Goal: Task Accomplishment & Management: Manage account settings

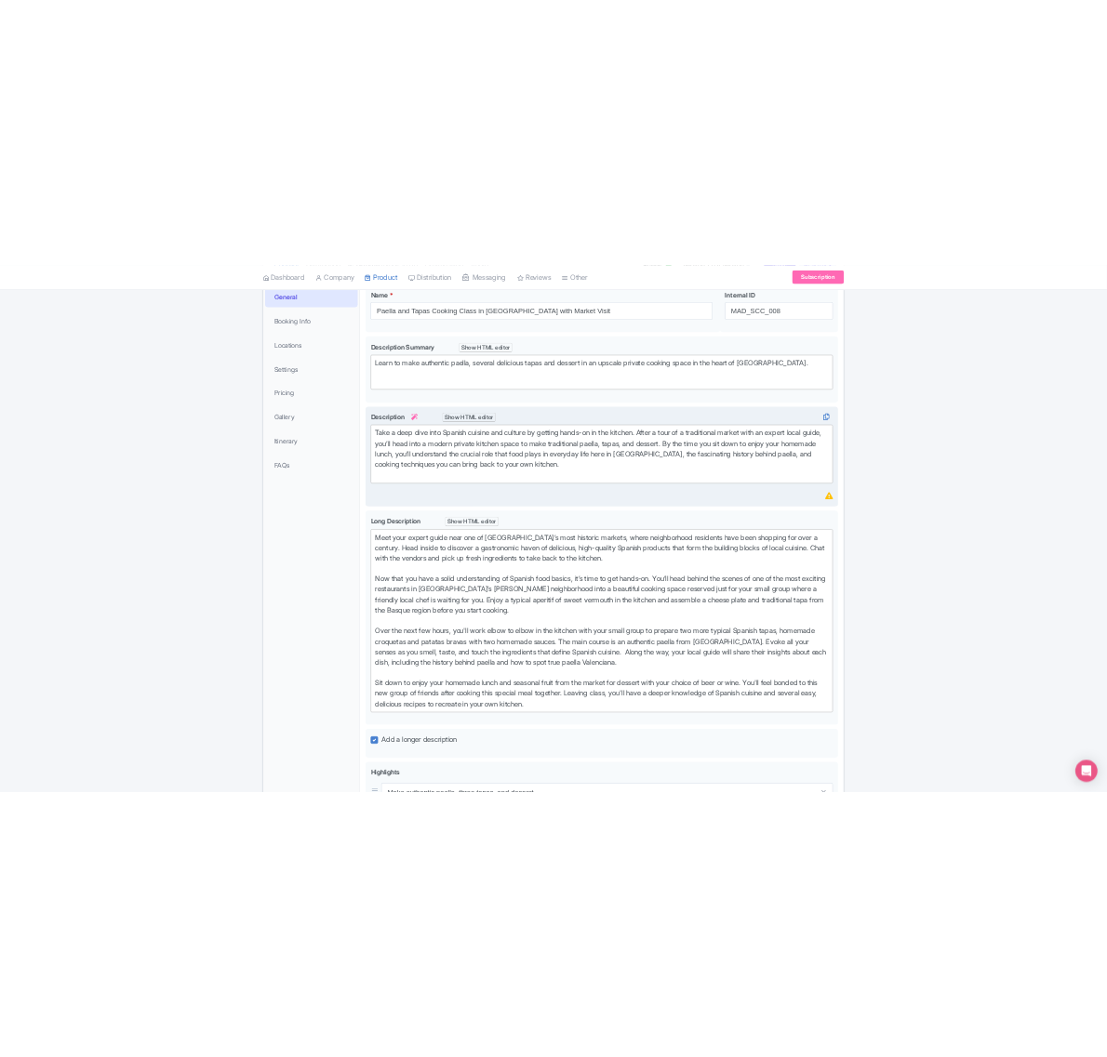
scroll to position [349, 0]
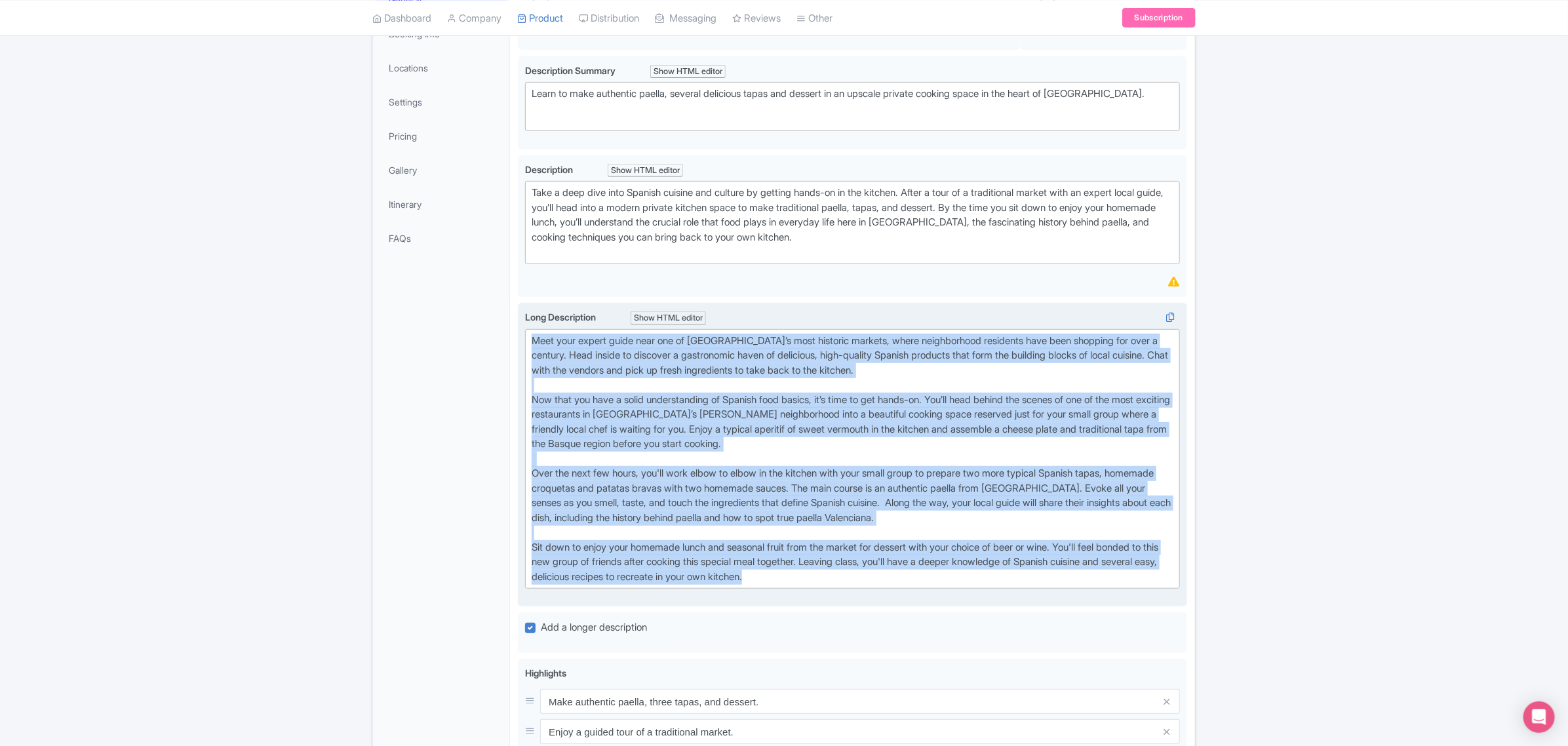
drag, startPoint x: 893, startPoint y: 577, endPoint x: 532, endPoint y: 329, distance: 438.0
click at [532, 329] on trix-editor "Meet your expert guide near one of [GEOGRAPHIC_DATA]’s most historic markets, w…" at bounding box center [852, 459] width 655 height 260
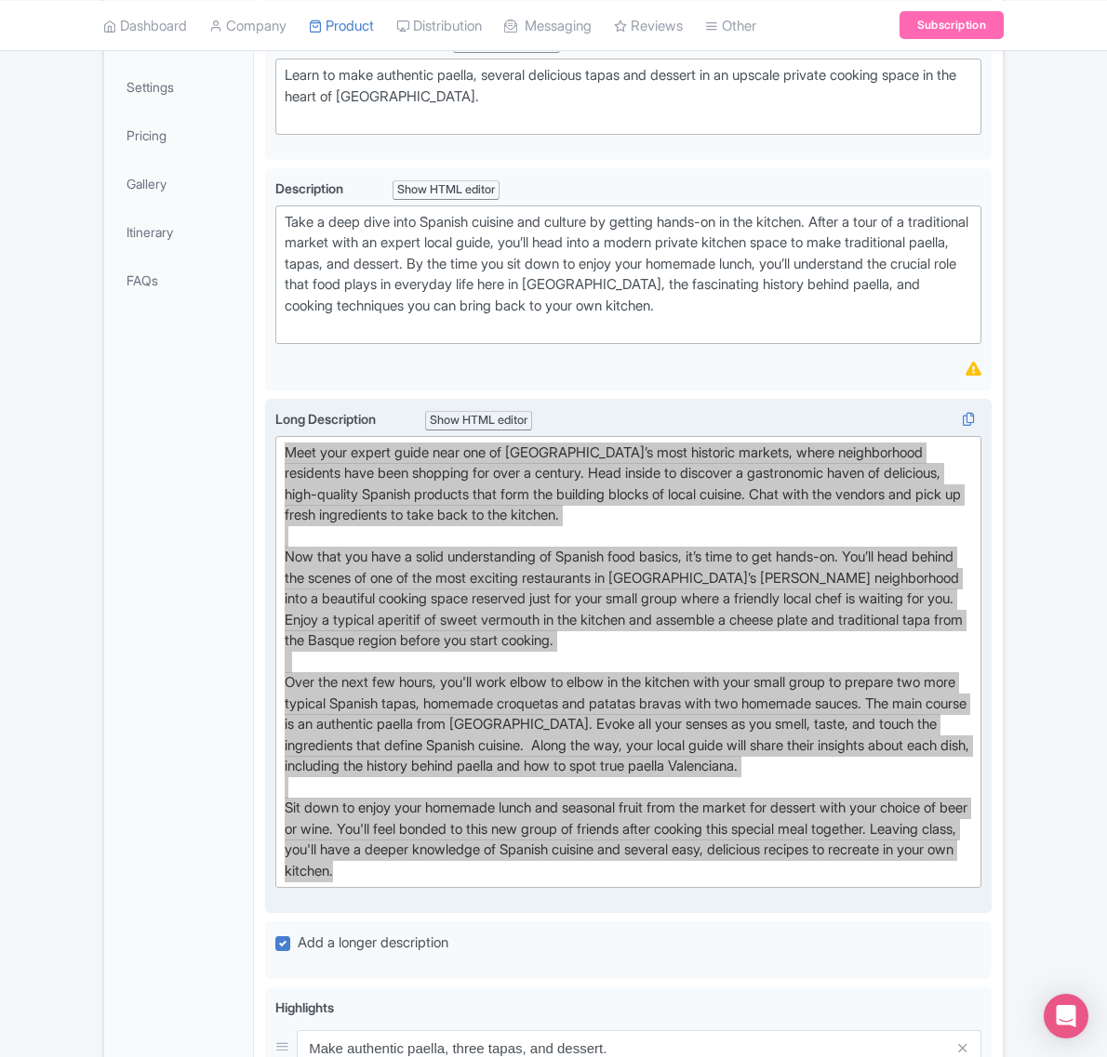
scroll to position [465, 0]
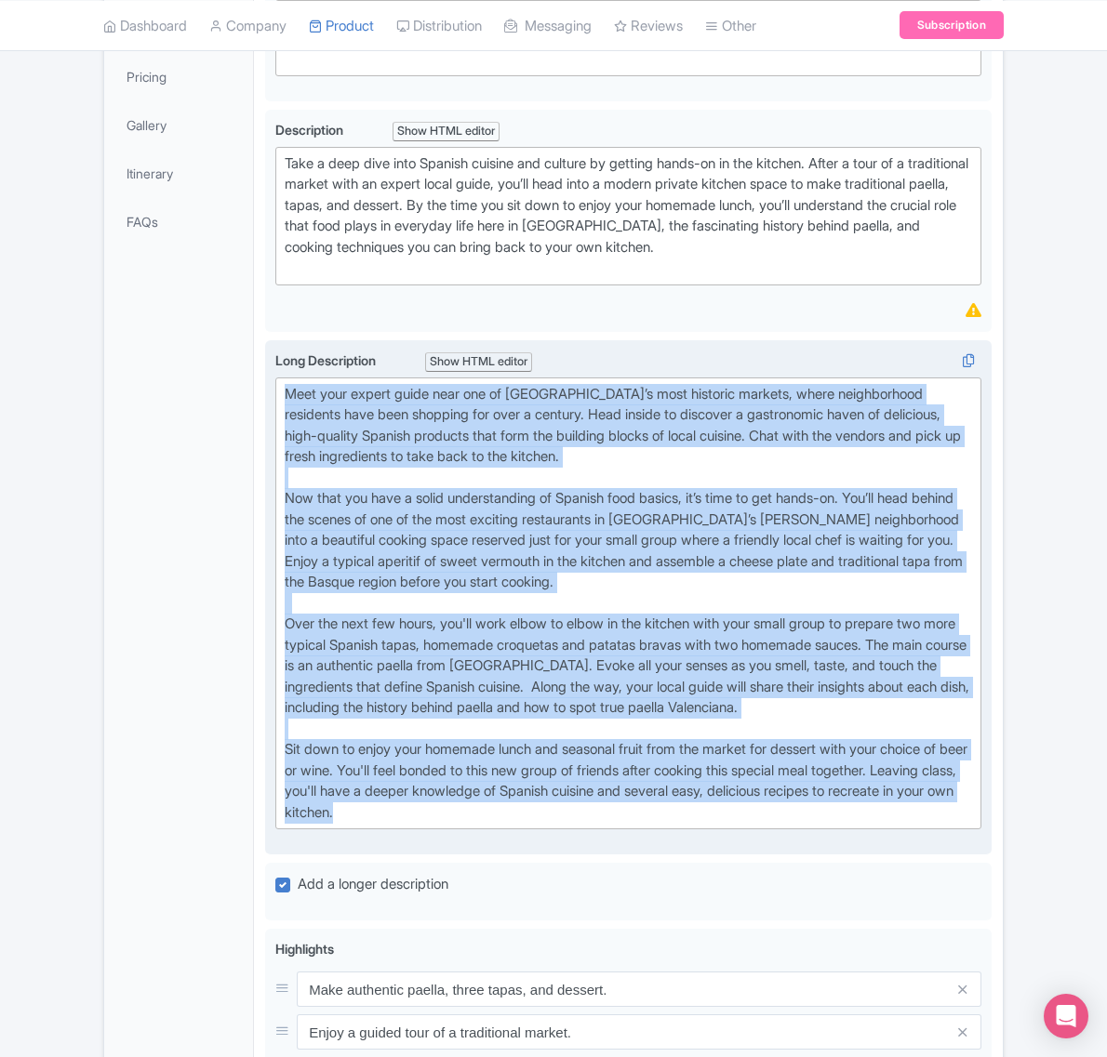
click at [527, 824] on div "Meet your expert guide near one of [GEOGRAPHIC_DATA]’s most historic markets, w…" at bounding box center [628, 604] width 687 height 440
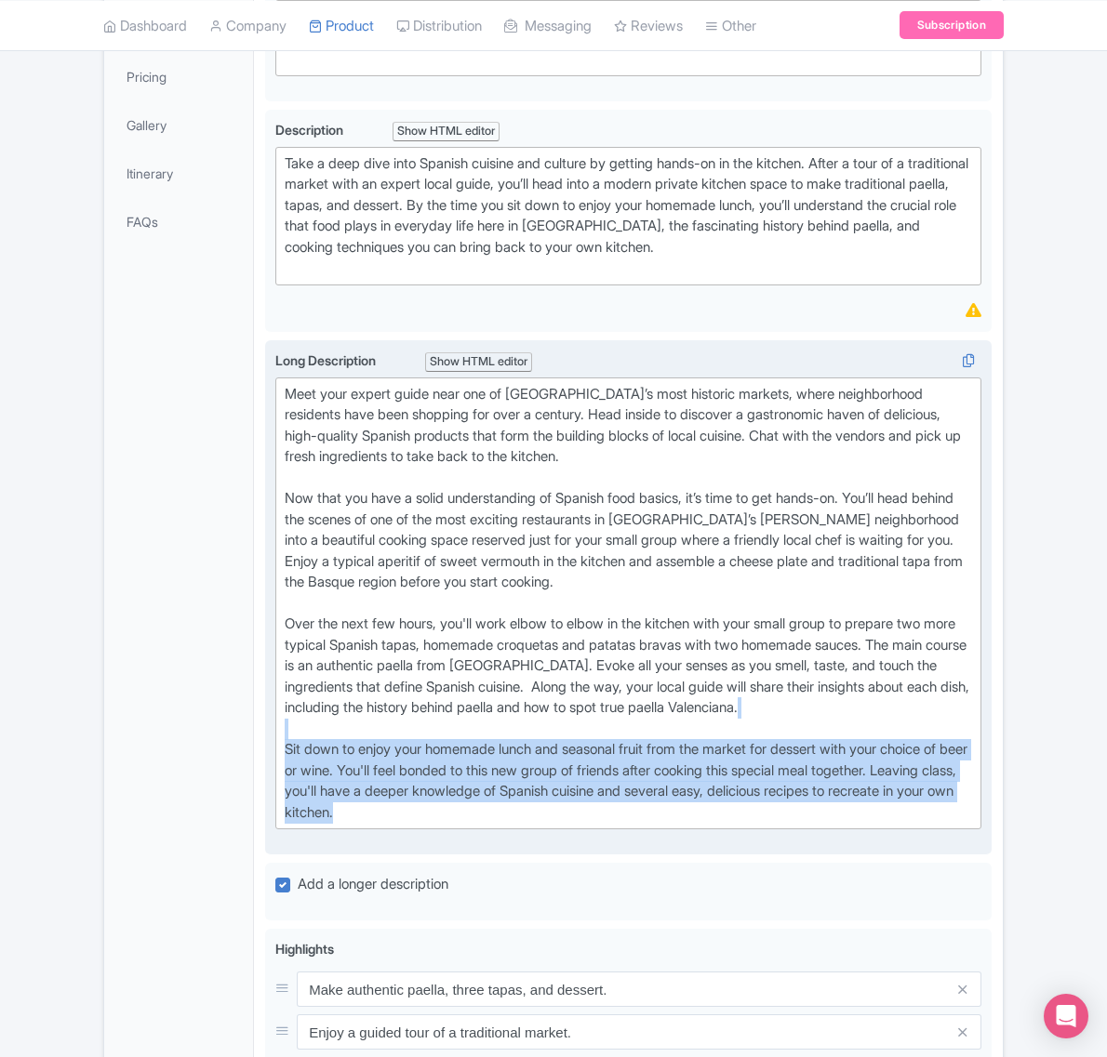
drag, startPoint x: 503, startPoint y: 880, endPoint x: 268, endPoint y: 807, distance: 246.2
click at [268, 807] on div "Long Description i Show HTML editor Bold Italic Strikethrough Link Heading Quot…" at bounding box center [628, 598] width 726 height 516
type trix-editor "<lor>Ipsu dolo sitame conse adip eli se Doeius’t inci utlabore etdolor, magna a…"
copy div "Sit down to enjoy your homemade lunch and seasonal fruit from the market for de…"
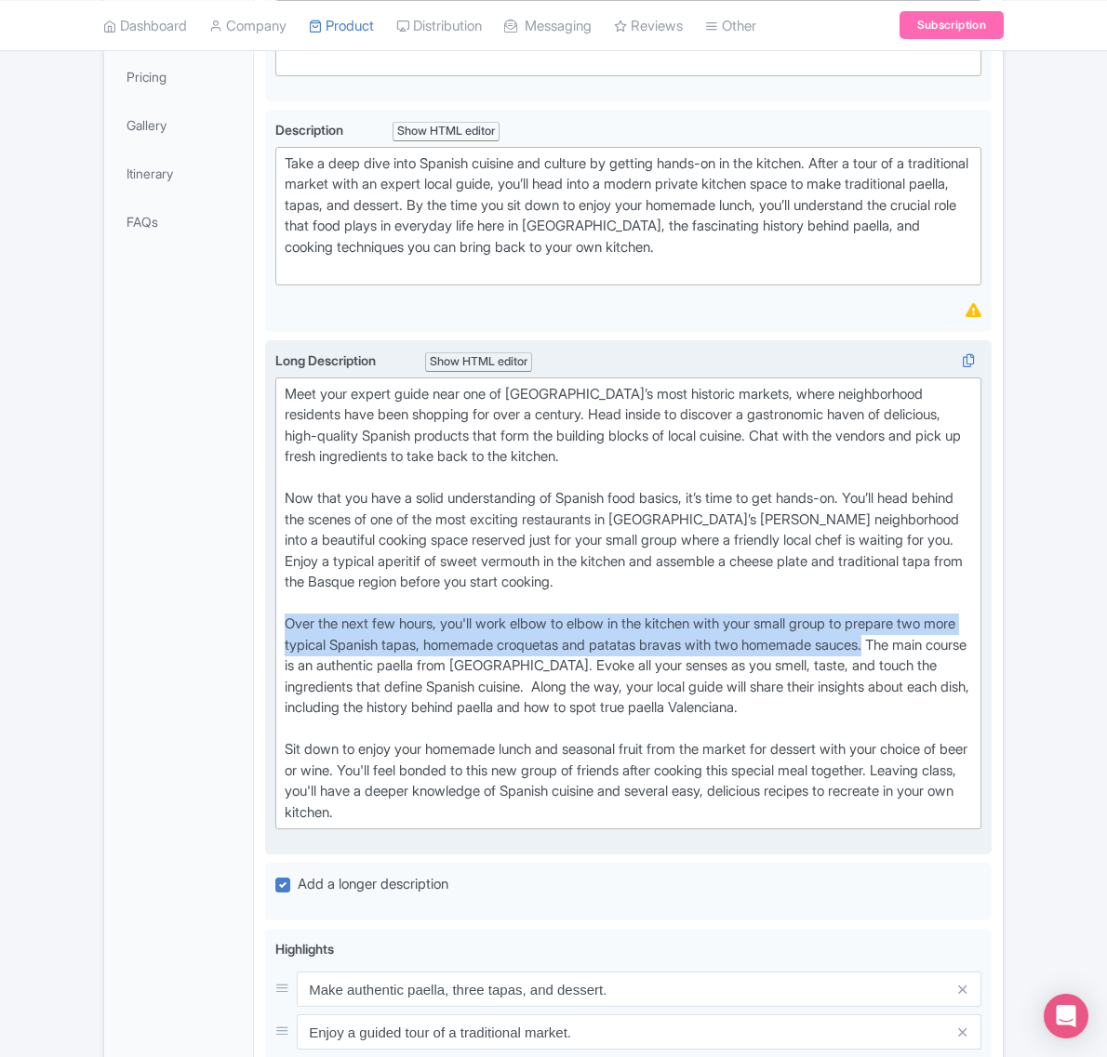
drag, startPoint x: 935, startPoint y: 712, endPoint x: 281, endPoint y: 689, distance: 654.1
click at [281, 689] on trix-editor "Meet your expert guide near one of [GEOGRAPHIC_DATA]’s most historic markets, w…" at bounding box center [628, 604] width 706 height 453
copy div "Over the next few hours, you'll work elbow to elbow in the kitchen with your sm…"
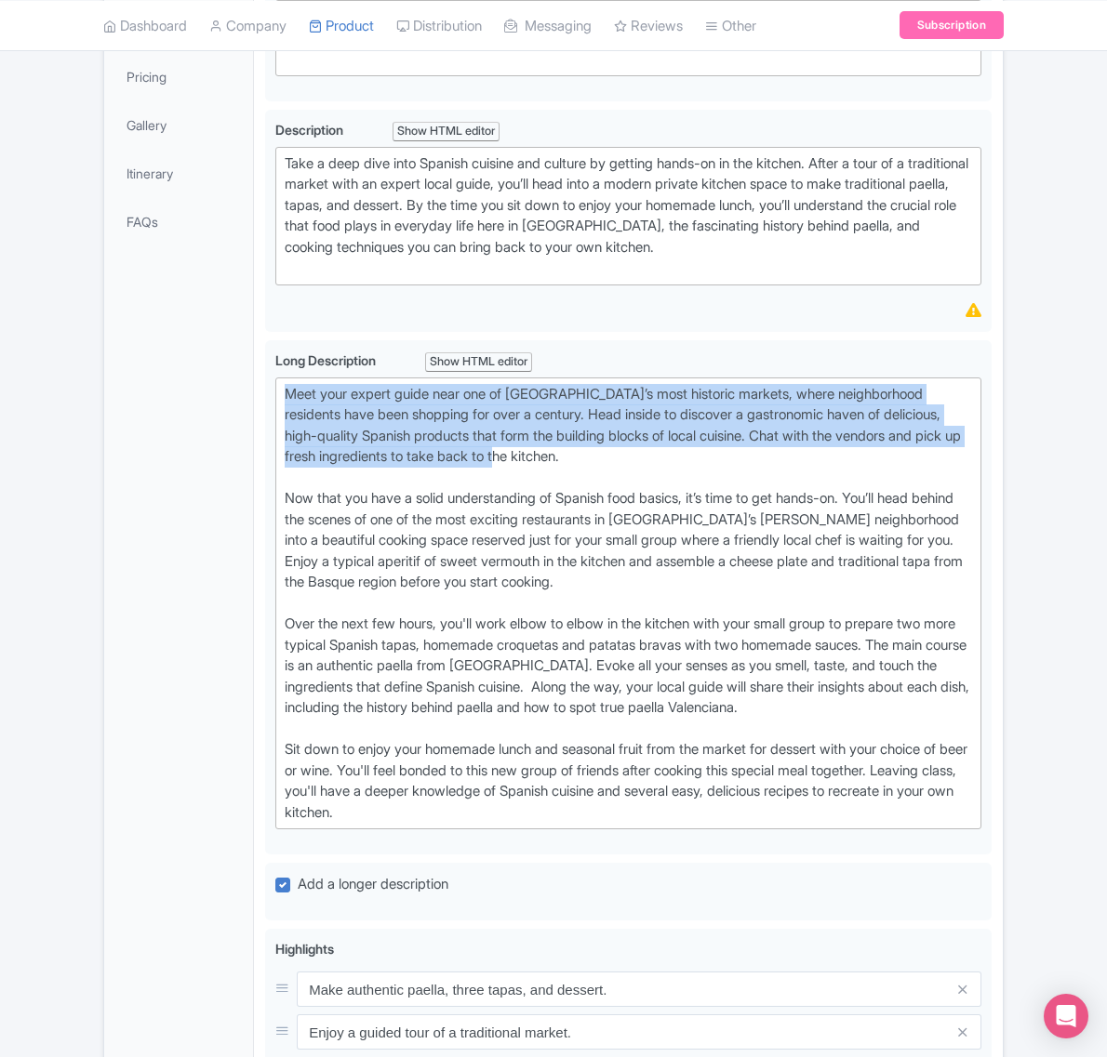
drag, startPoint x: 598, startPoint y: 523, endPoint x: 240, endPoint y: 456, distance: 364.2
click at [240, 456] on div "General Booking Info Locations Settings Pricing Gallery Itinerary FAQs Paella a…" at bounding box center [553, 779] width 898 height 1865
copy div "Meet your expert guide near one of [GEOGRAPHIC_DATA]’s most historic markets, w…"
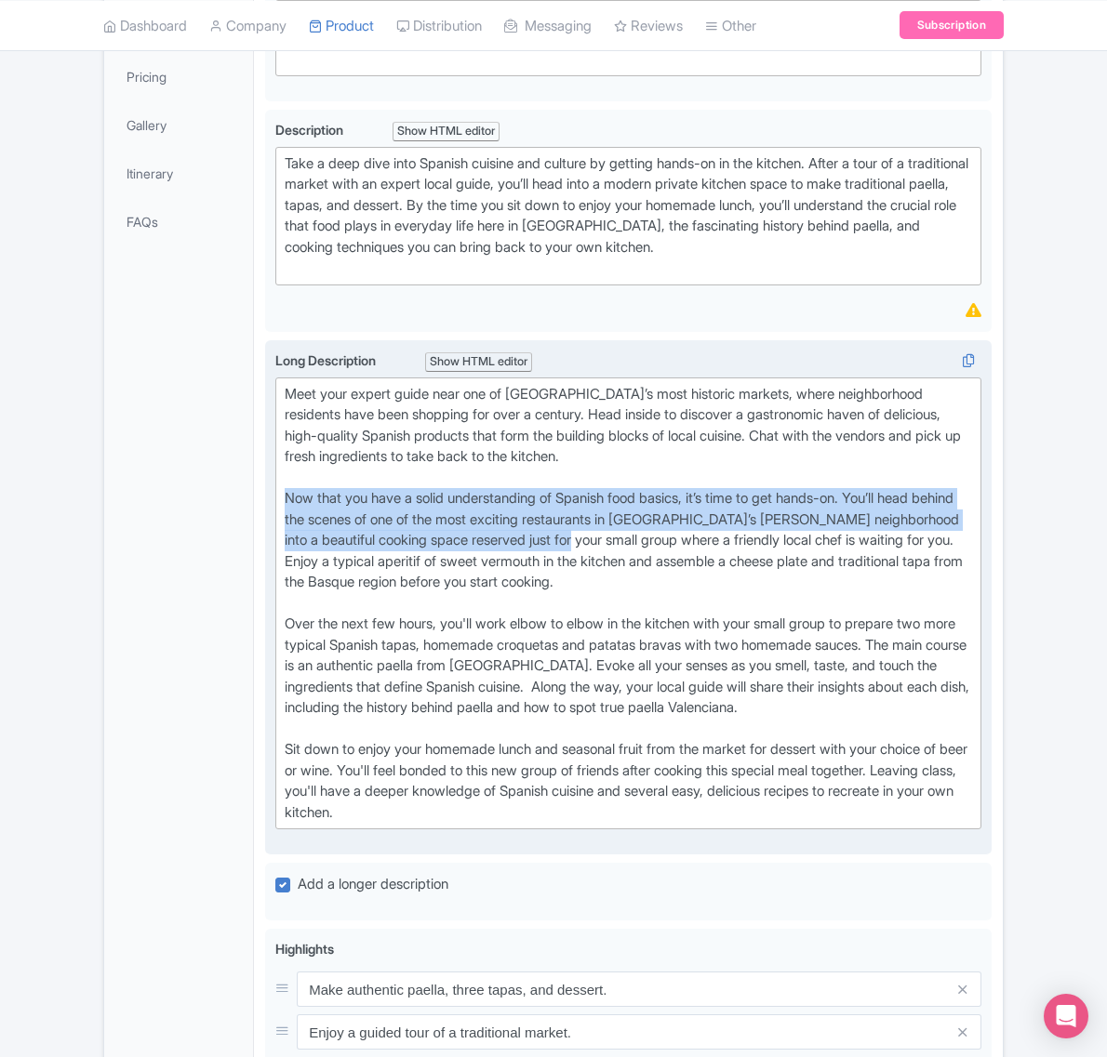
drag, startPoint x: 668, startPoint y: 611, endPoint x: 274, endPoint y: 558, distance: 396.9
click at [274, 558] on div "Long Description i Show HTML editor Bold Italic Strikethrough Link Heading Quot…" at bounding box center [628, 598] width 726 height 516
copy div "Now that you have a solid understanding of Spanish food basics, it’s time to ge…"
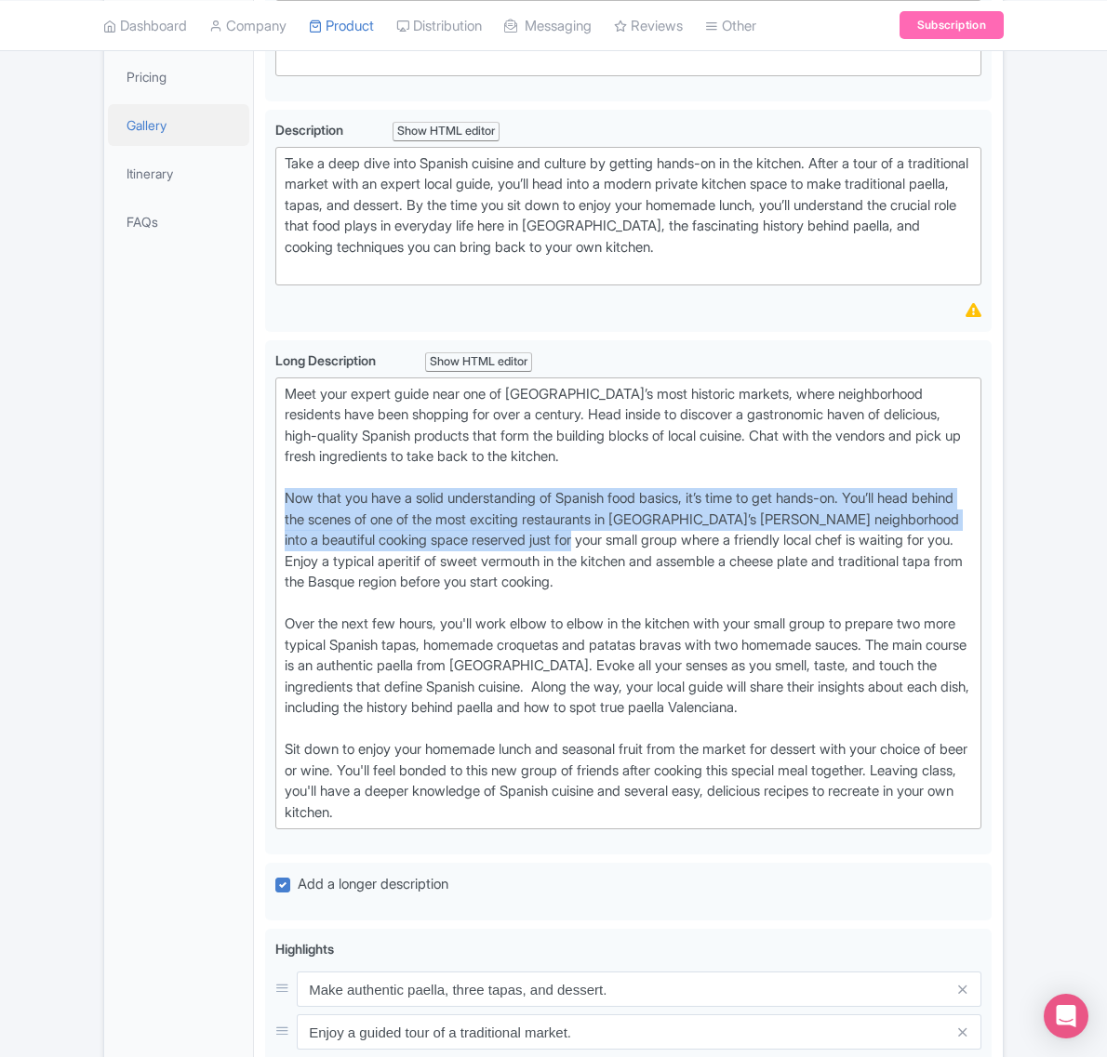
click at [150, 146] on link "Gallery" at bounding box center [178, 125] width 141 height 42
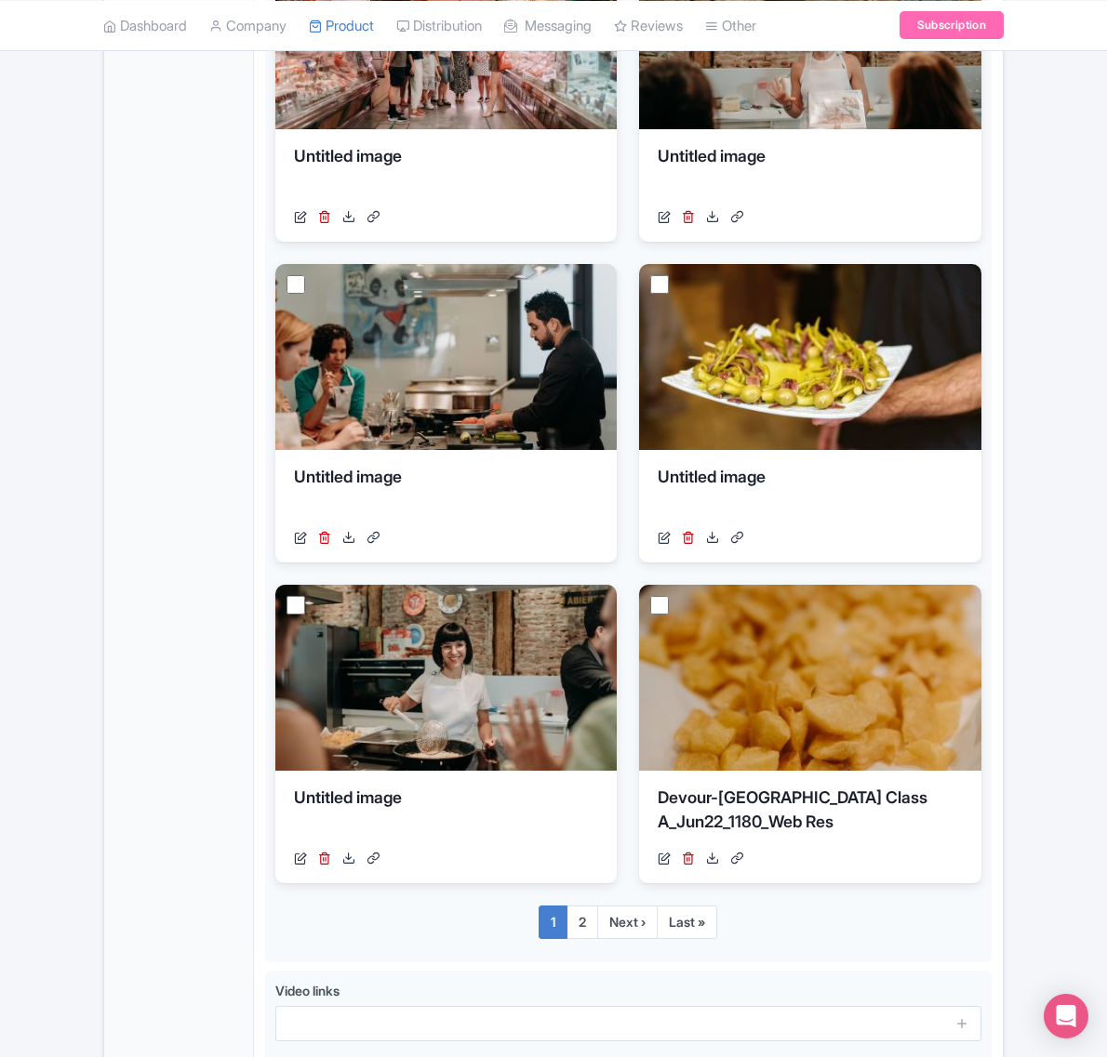
scroll to position [1511, 0]
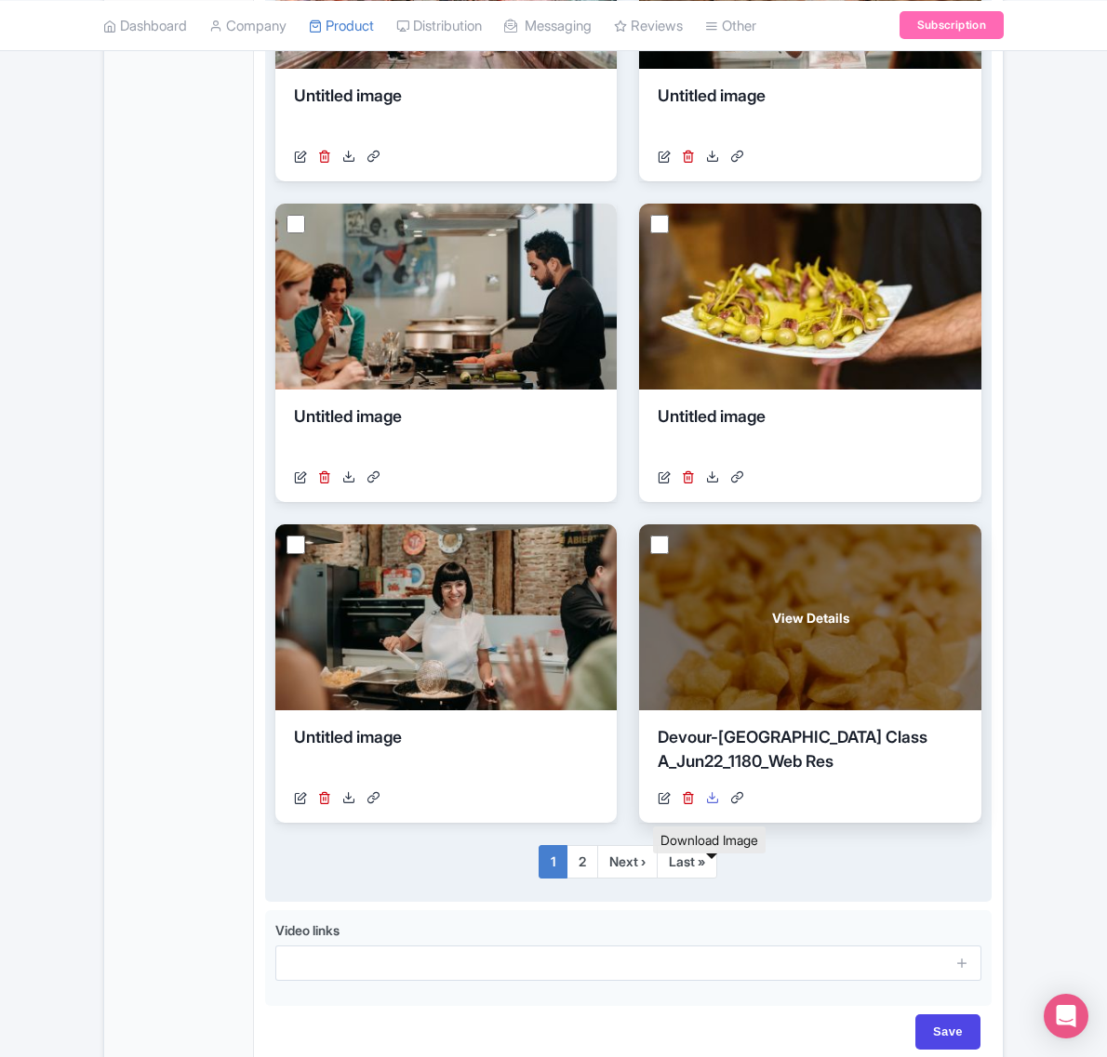
click at [712, 804] on icon at bounding box center [712, 797] width 13 height 13
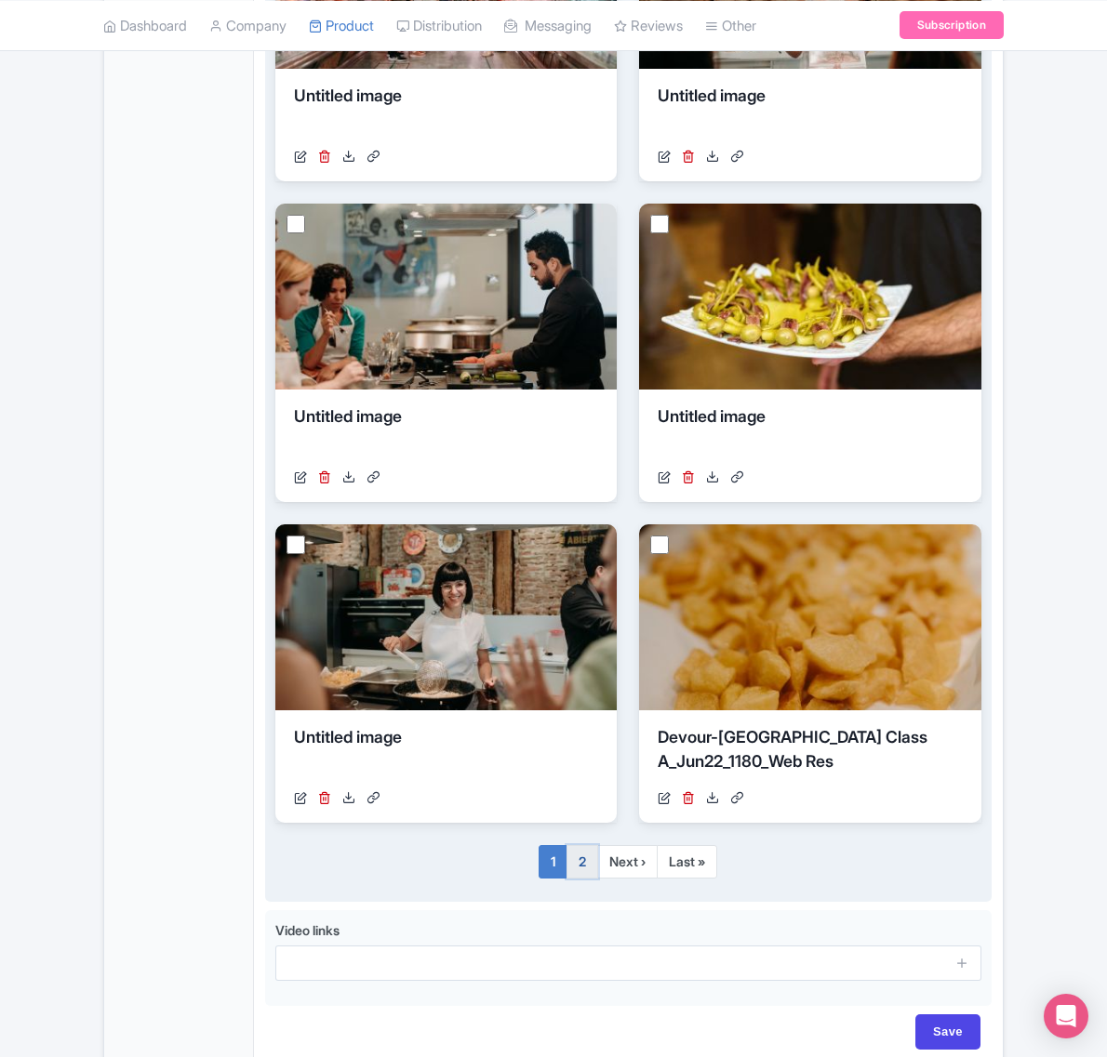
click at [581, 879] on link "2" at bounding box center [582, 861] width 32 height 33
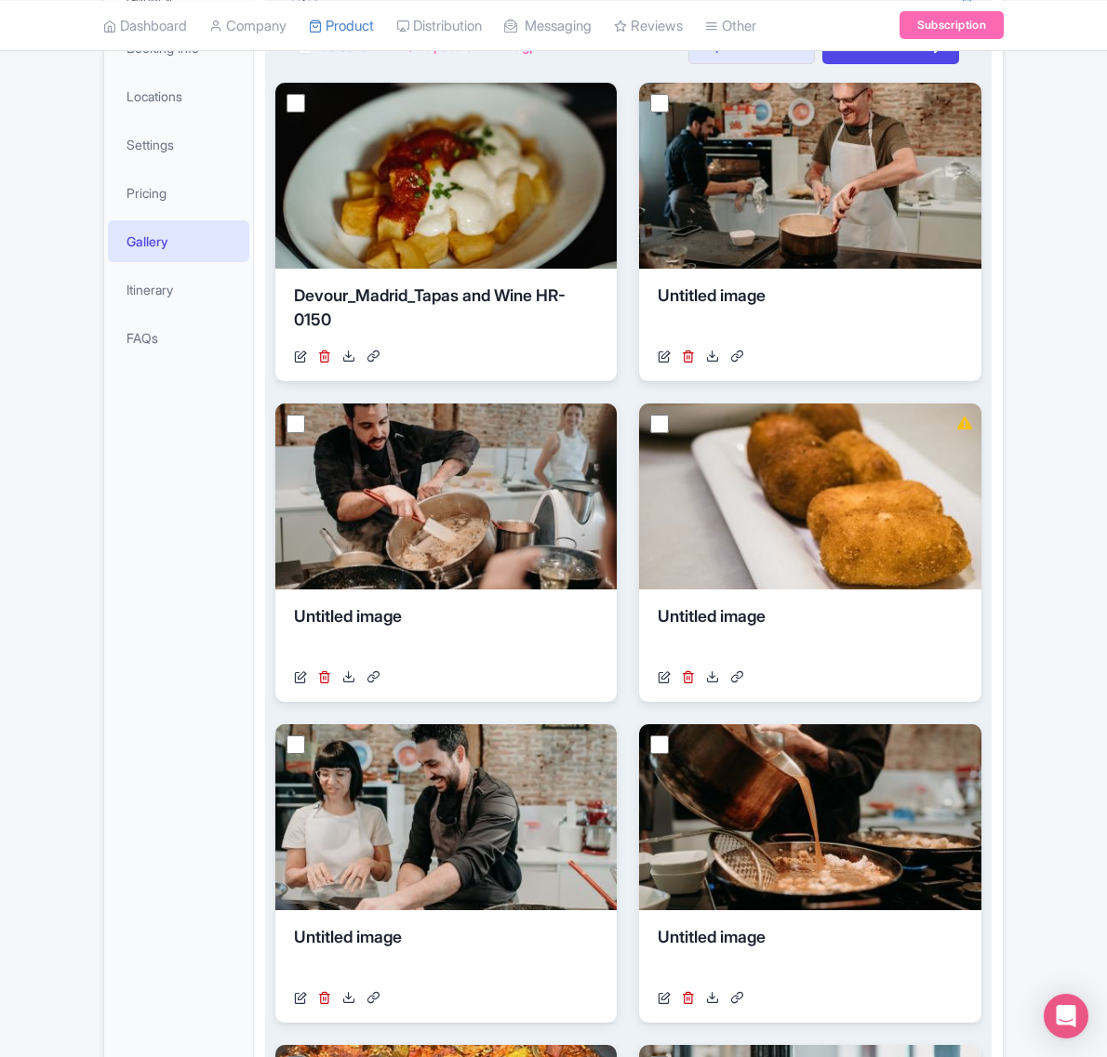
scroll to position [338, 0]
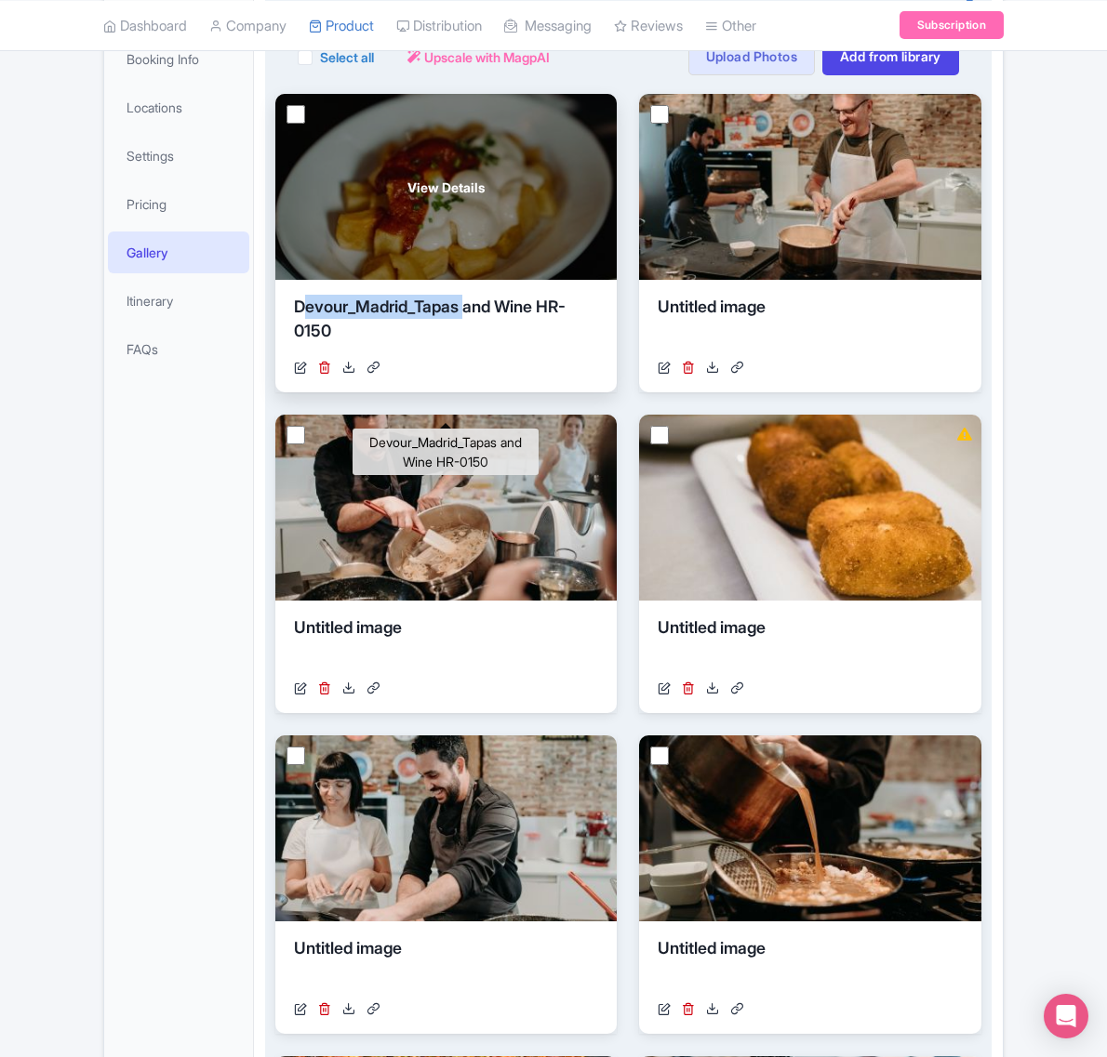
copy div "Devour_Madrid_Tapas"
drag, startPoint x: 291, startPoint y: 378, endPoint x: 465, endPoint y: 389, distance: 174.2
click at [465, 389] on div "Devour_Madrid_Tapas and Wine HR-0150 [URL][DOMAIN_NAME]" at bounding box center [445, 336] width 341 height 113
click at [342, 374] on icon at bounding box center [348, 367] width 13 height 13
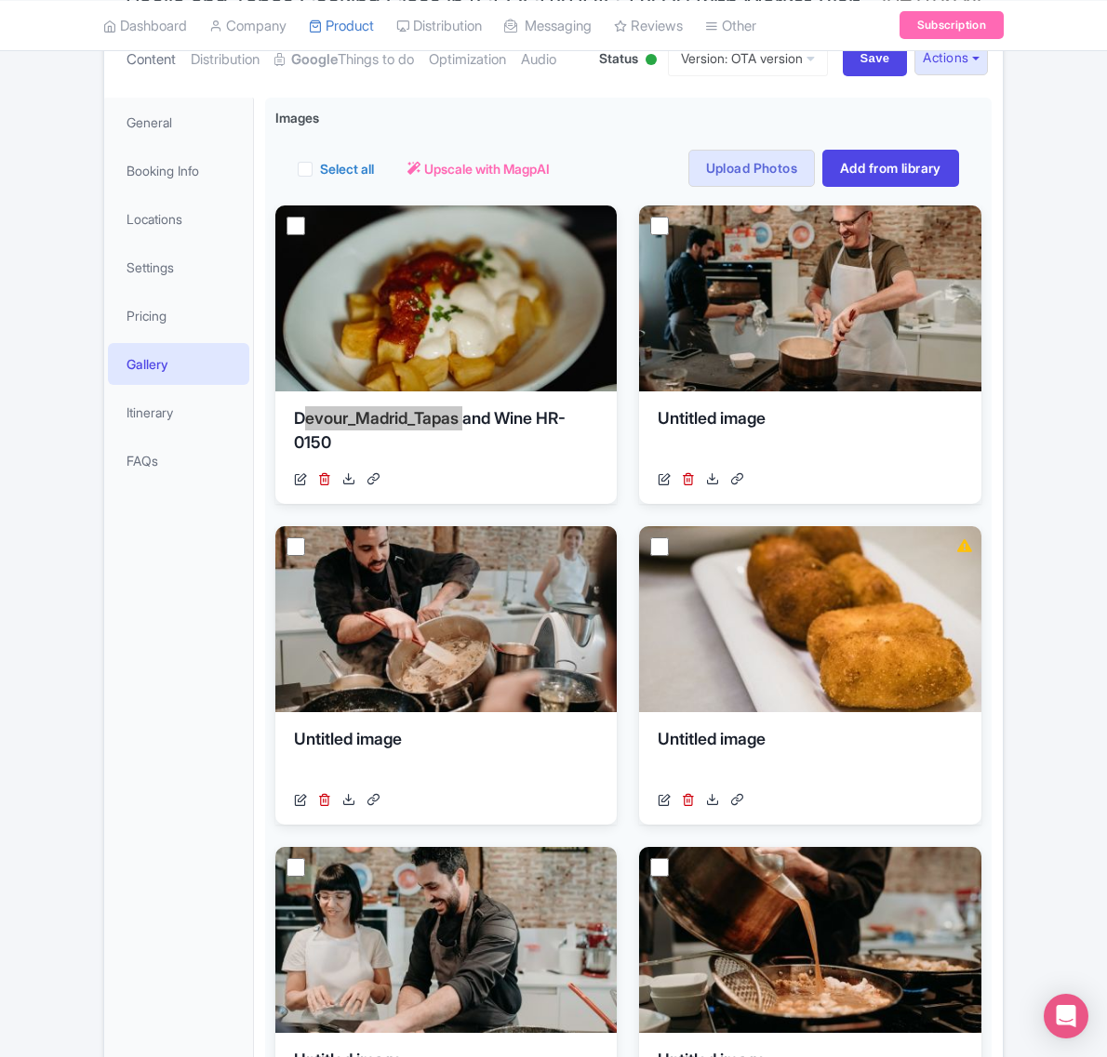
scroll to position [0, 0]
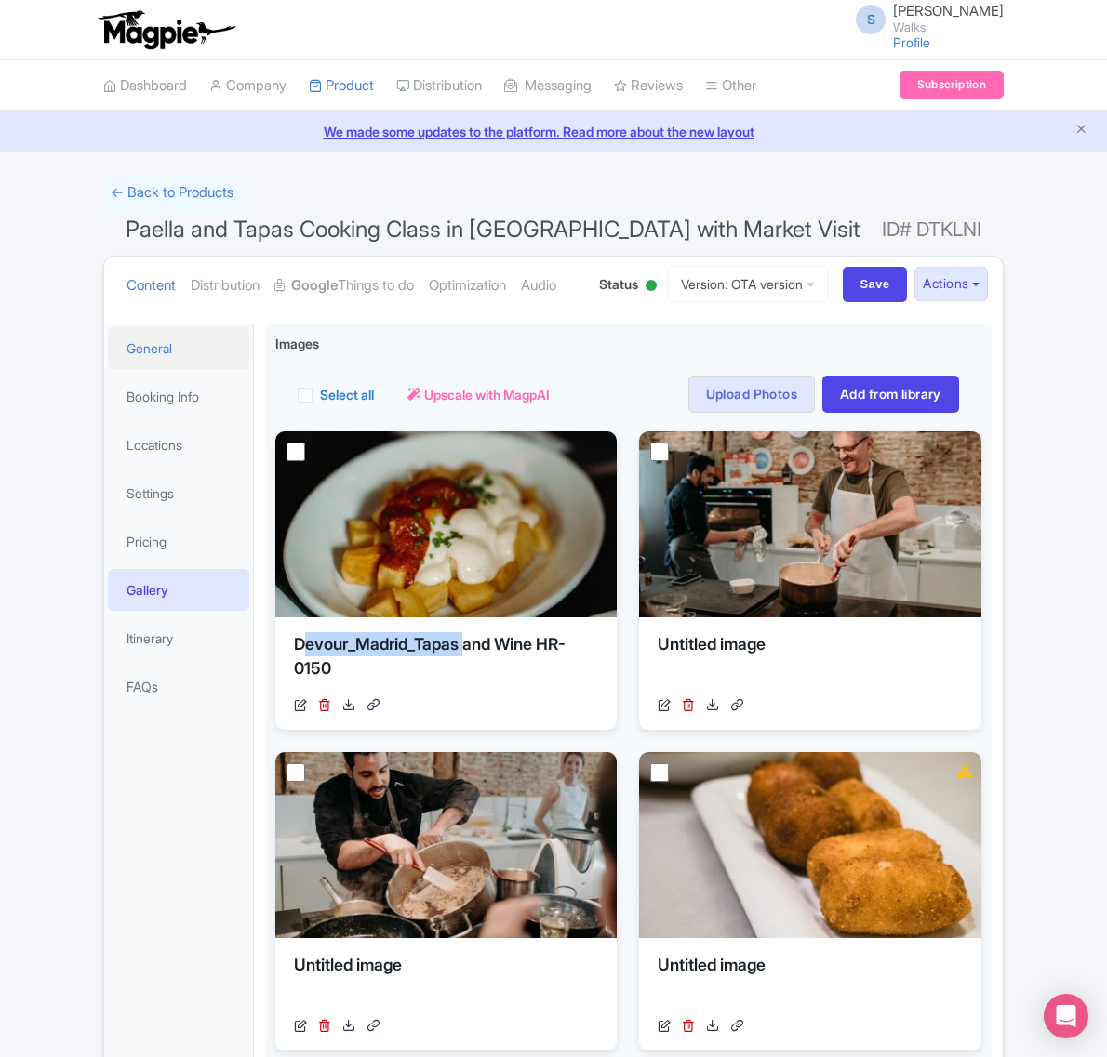
click at [149, 369] on link "General" at bounding box center [178, 348] width 141 height 42
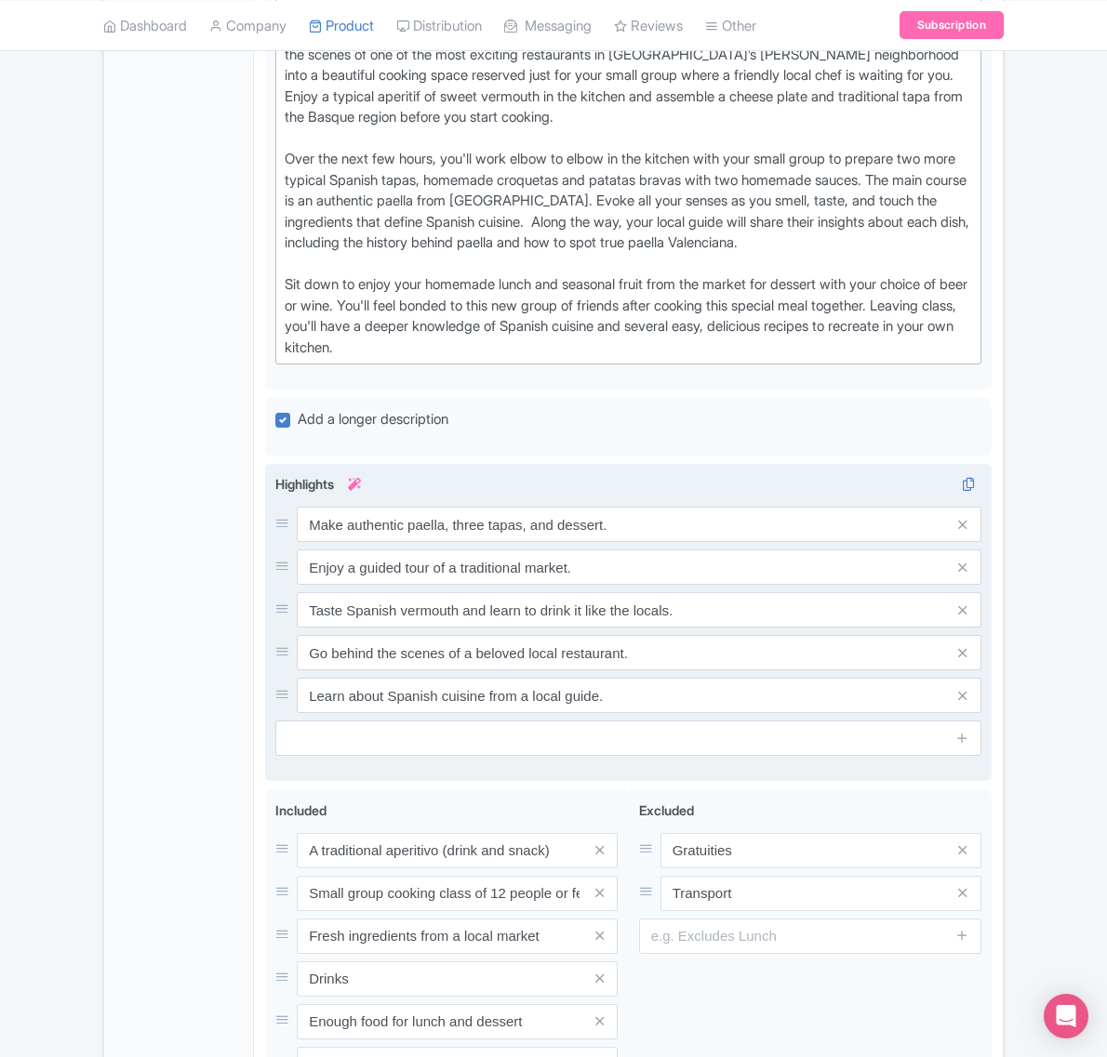
scroll to position [1162, 0]
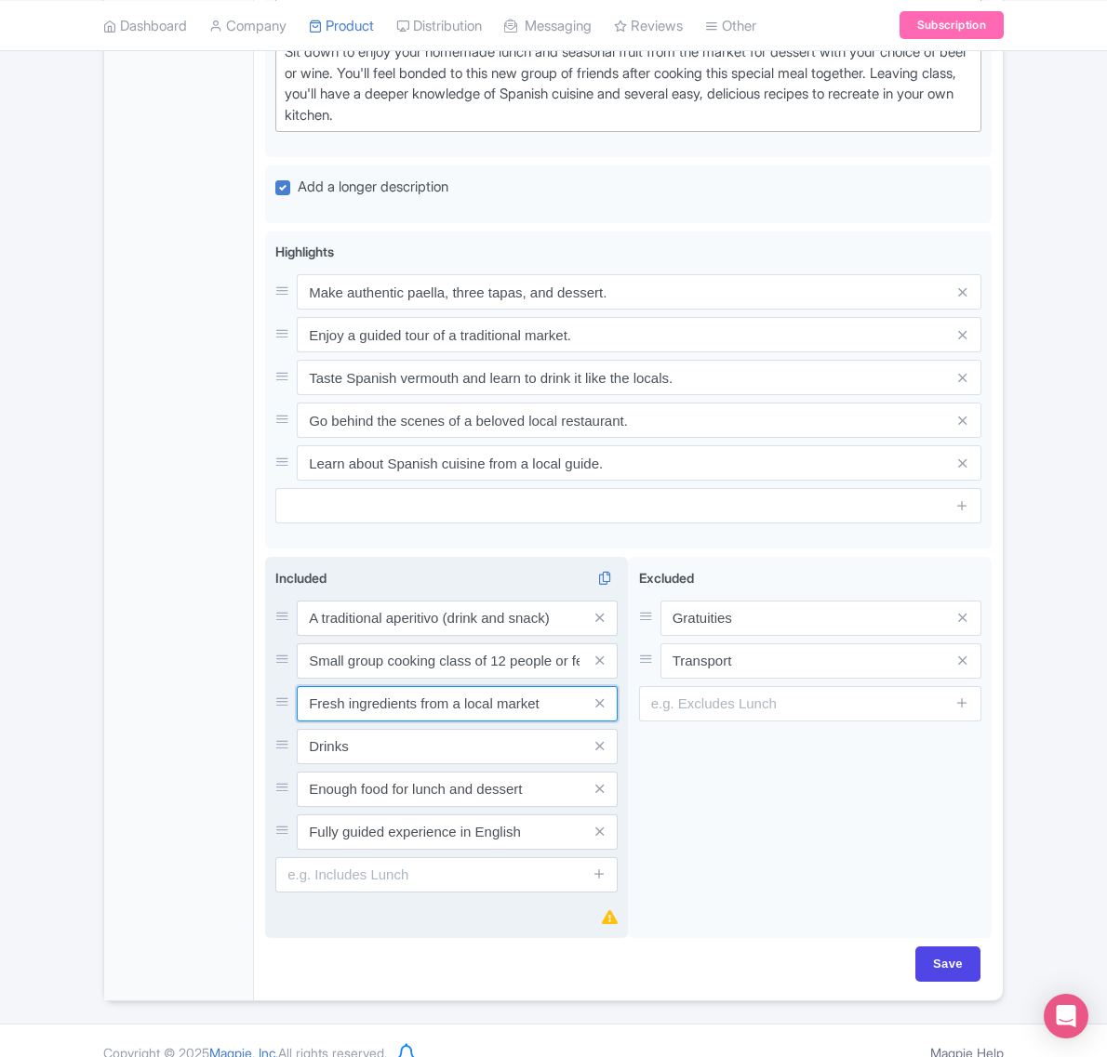
drag, startPoint x: 563, startPoint y: 776, endPoint x: 277, endPoint y: 778, distance: 285.5
click at [280, 722] on div "Fresh ingredients from a local market" at bounding box center [446, 703] width 342 height 35
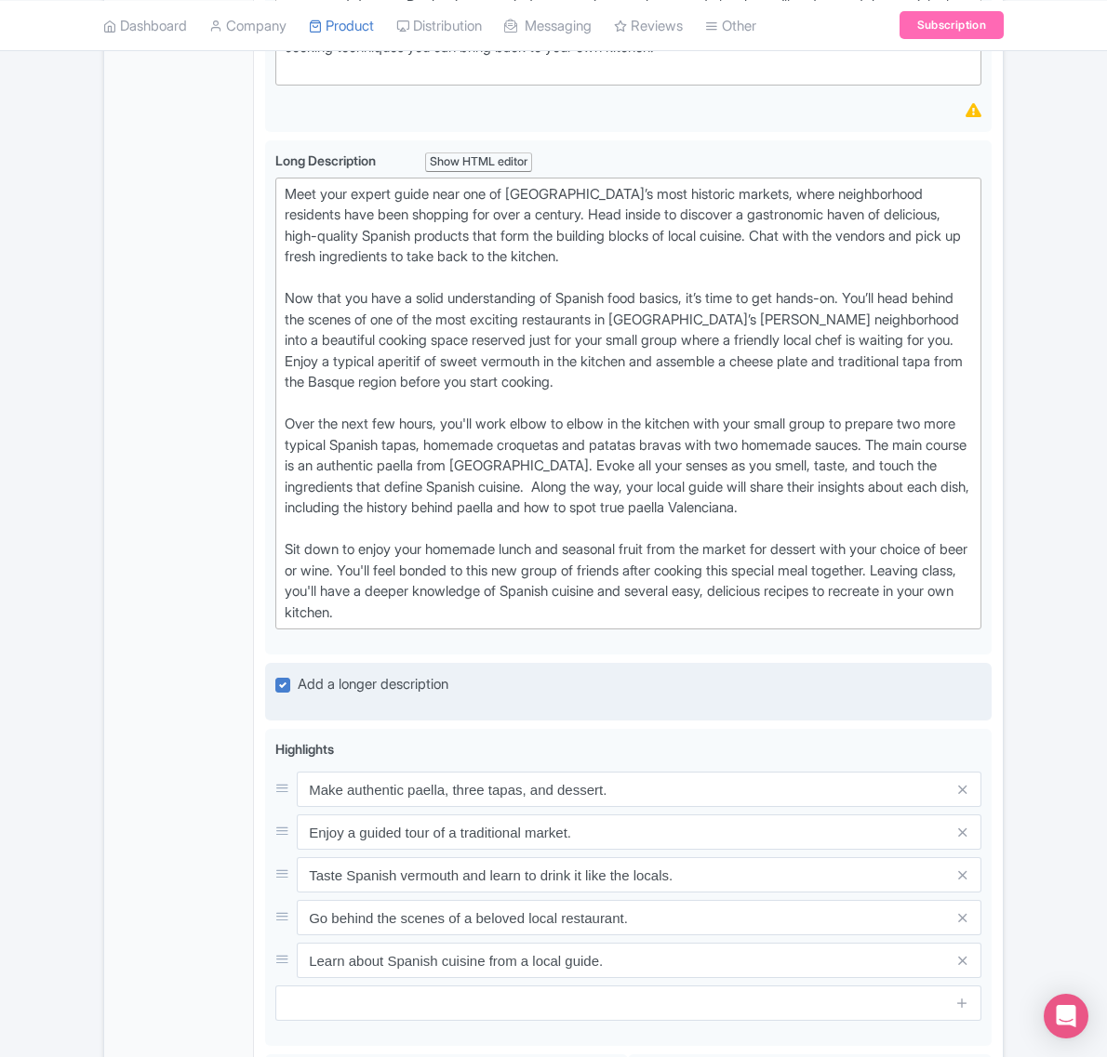
scroll to position [697, 0]
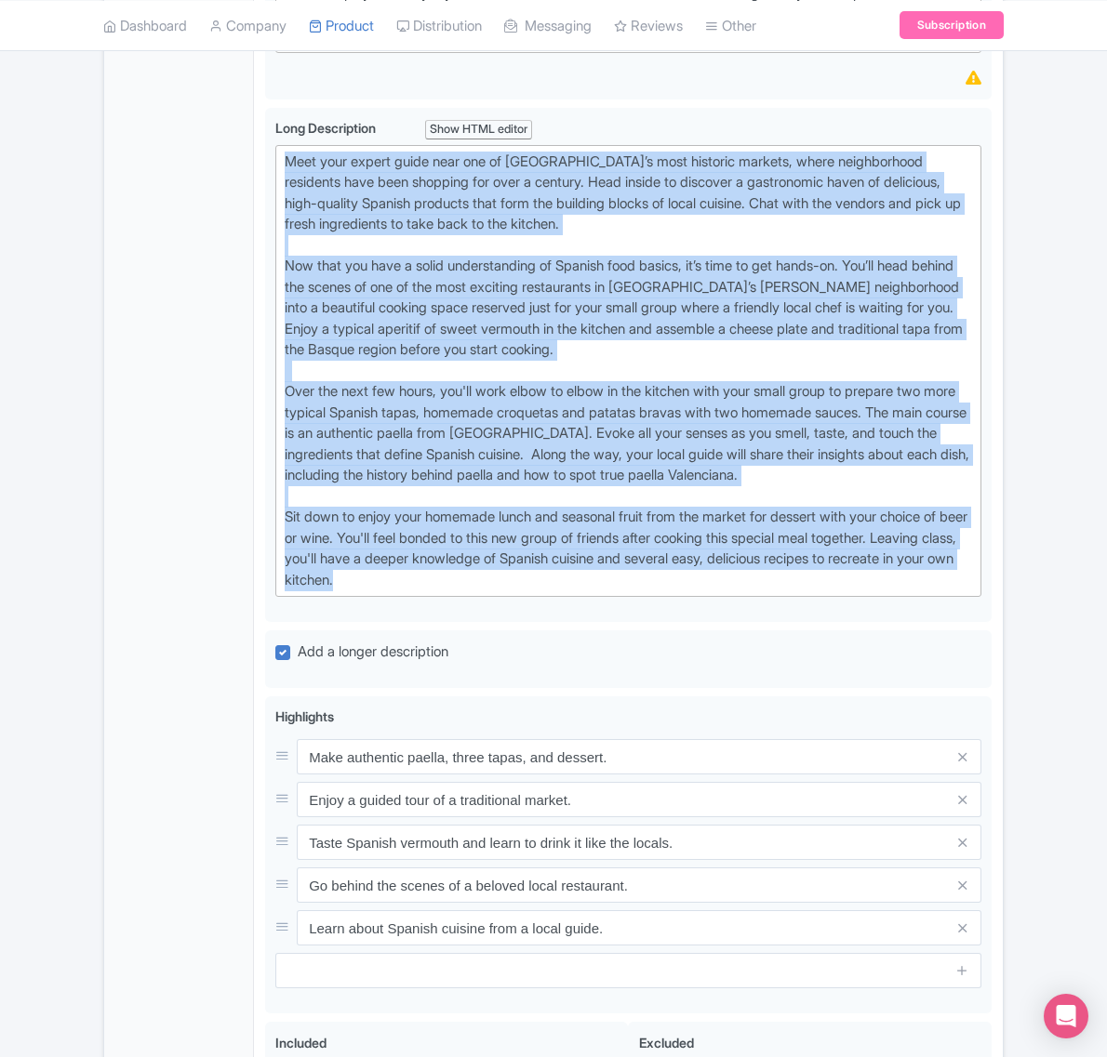
drag, startPoint x: 494, startPoint y: 656, endPoint x: 228, endPoint y: 231, distance: 501.3
click at [228, 231] on div "General Booking Info Locations Settings Pricing Gallery Itinerary FAQs Paella a…" at bounding box center [553, 540] width 898 height 1850
type trix-editor "<lor>Ipsu dolo sitame conse adip eli se Doeius’t inci utlabore etdolor, magna a…"
copy div "Lore ipsu dolors ametc adip eli se Doeius’t inci utlabore etdolor, magna aliqua…"
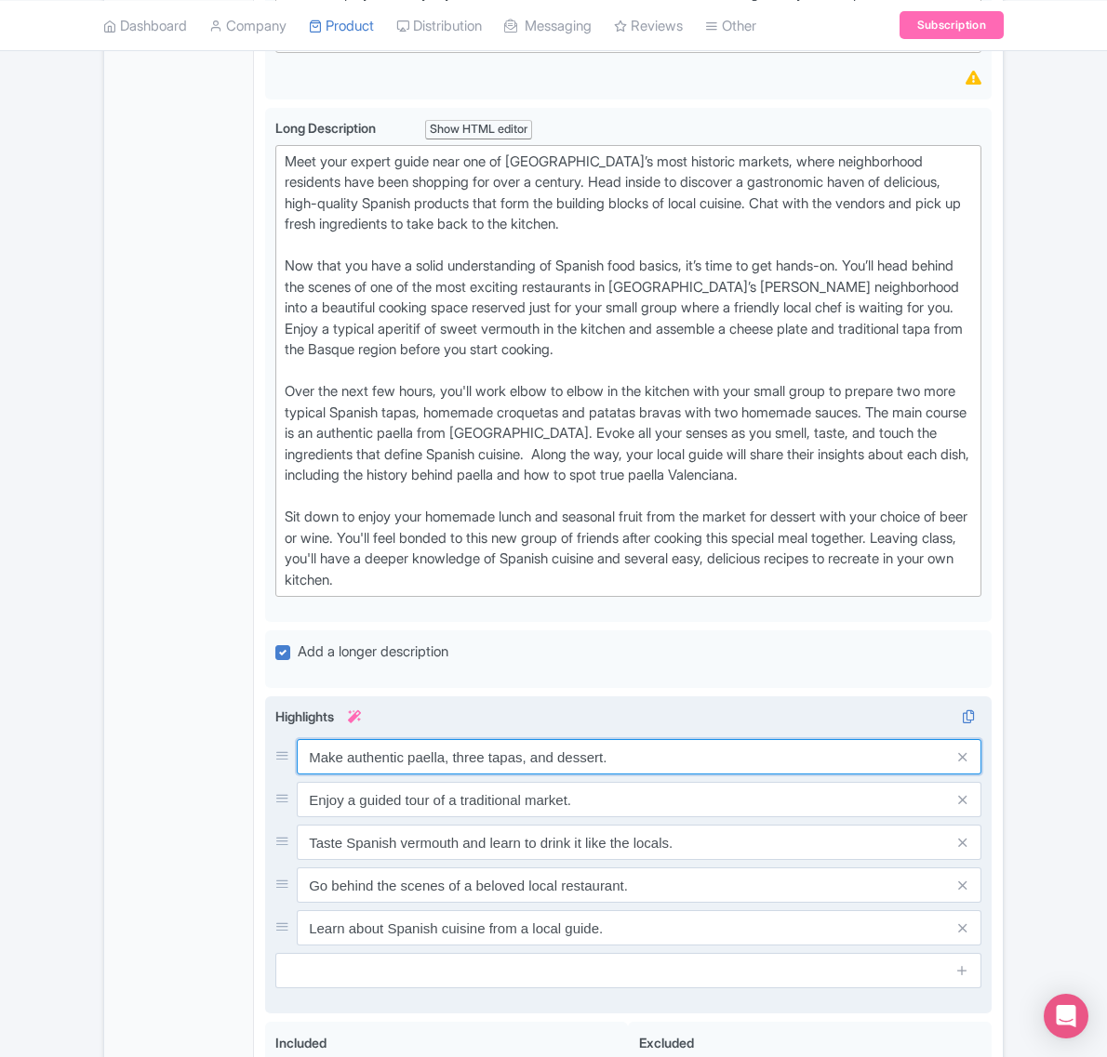
drag, startPoint x: 662, startPoint y: 837, endPoint x: 276, endPoint y: 830, distance: 386.0
click at [276, 775] on div "Make authentic paella, three tapas, and dessert." at bounding box center [628, 756] width 706 height 35
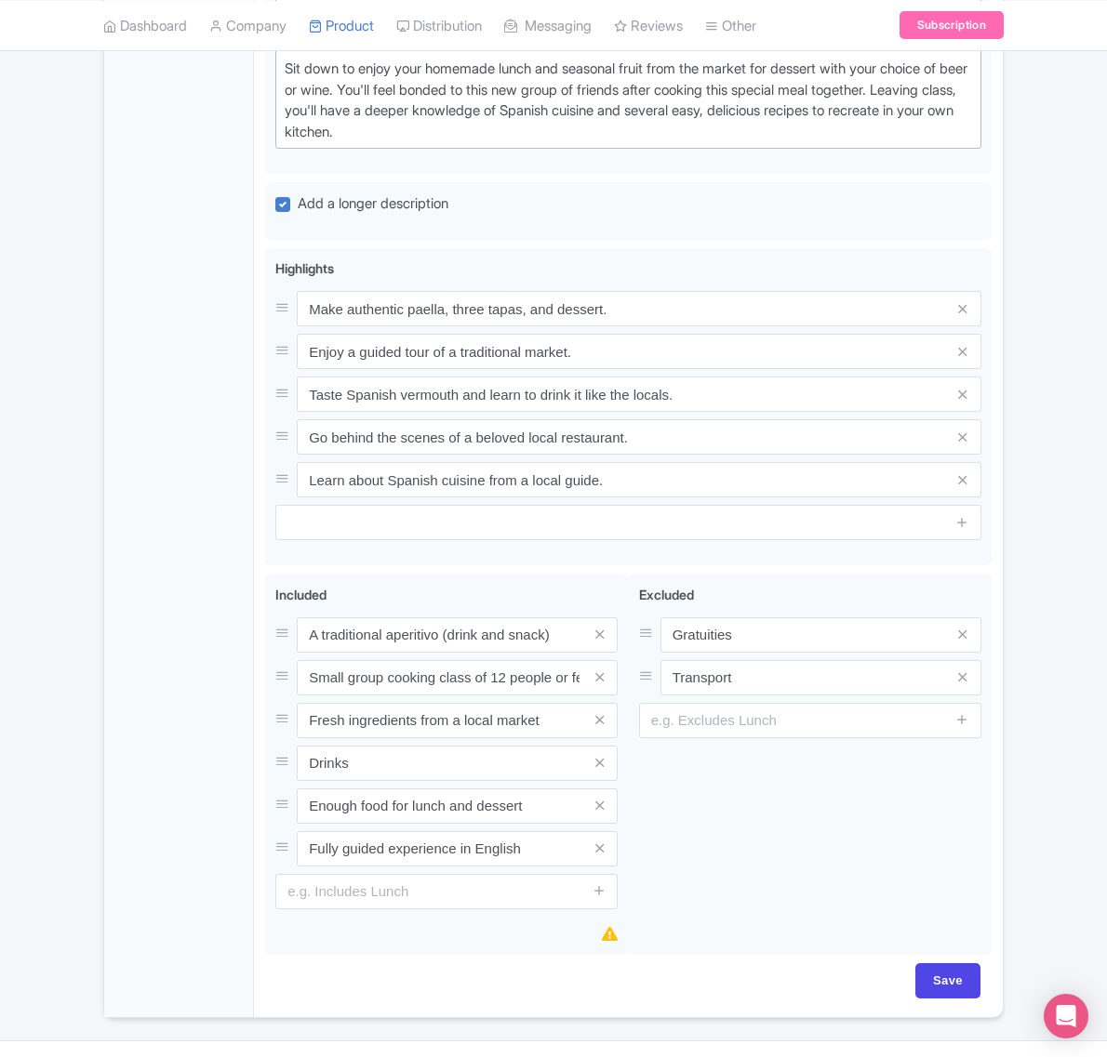
scroll to position [1162, 0]
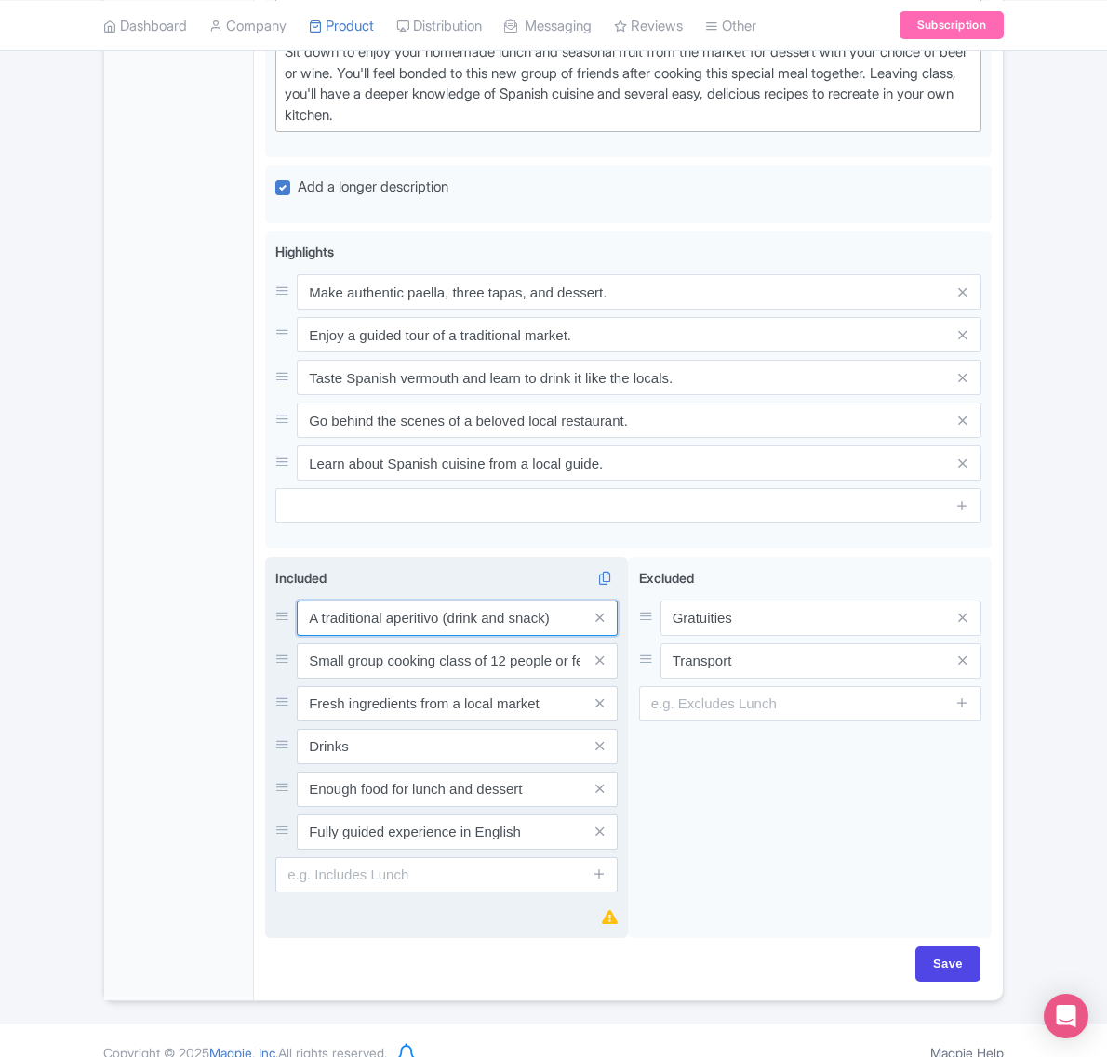
drag, startPoint x: 563, startPoint y: 690, endPoint x: 302, endPoint y: 696, distance: 260.4
click at [302, 636] on input "A traditional aperitivo (drink and snack)" at bounding box center [457, 618] width 321 height 35
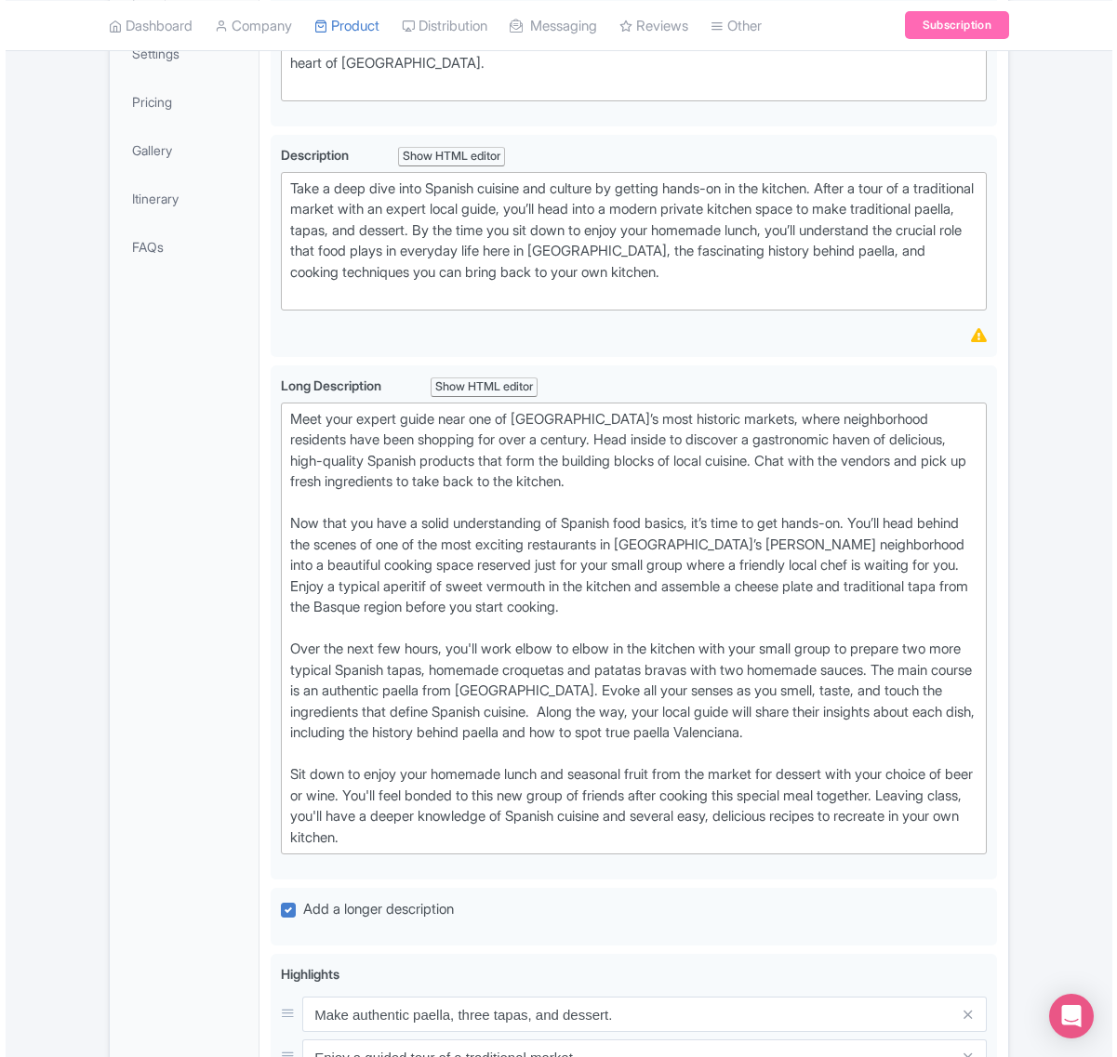
scroll to position [232, 0]
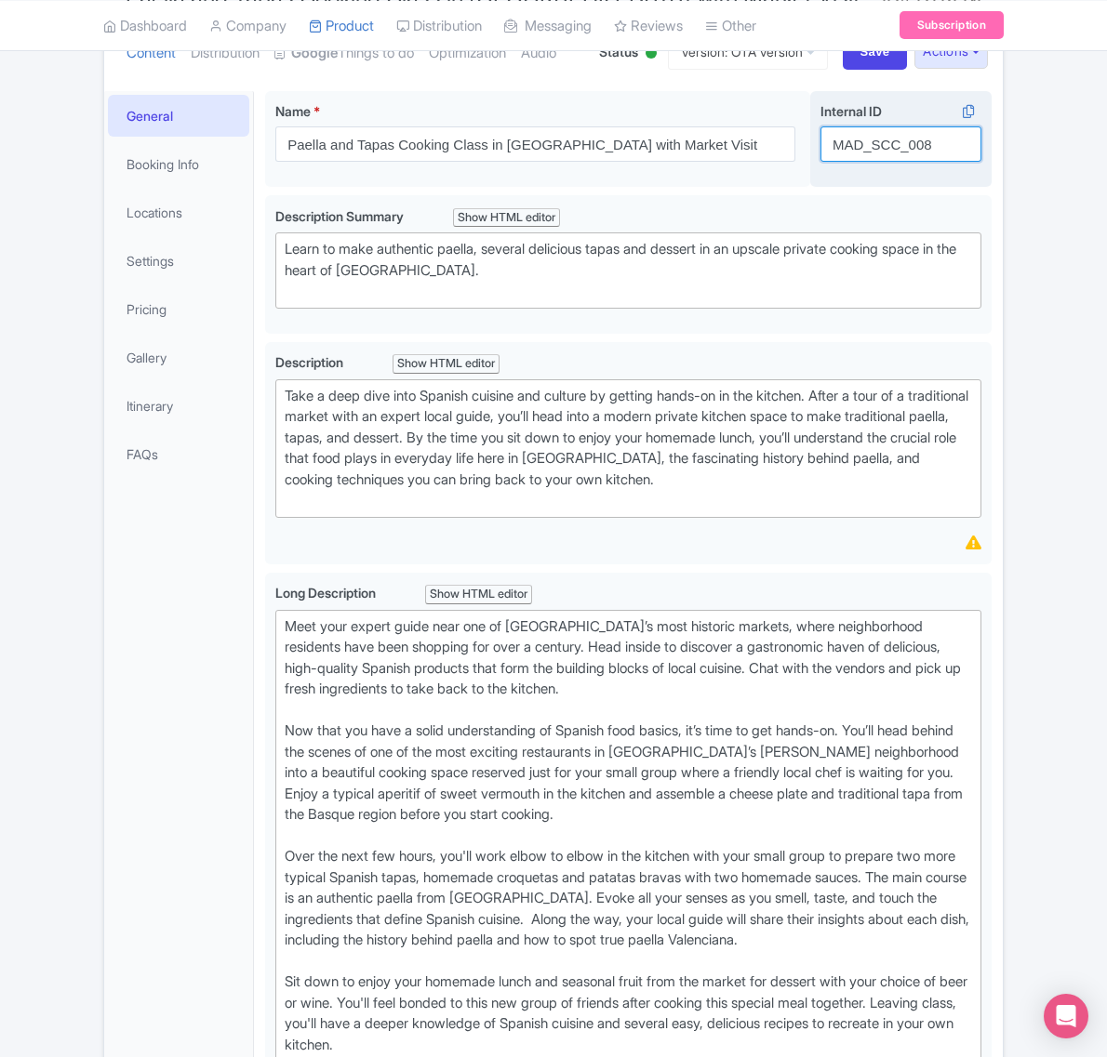
click at [862, 162] on input "MAD_SCC_008" at bounding box center [900, 143] width 161 height 35
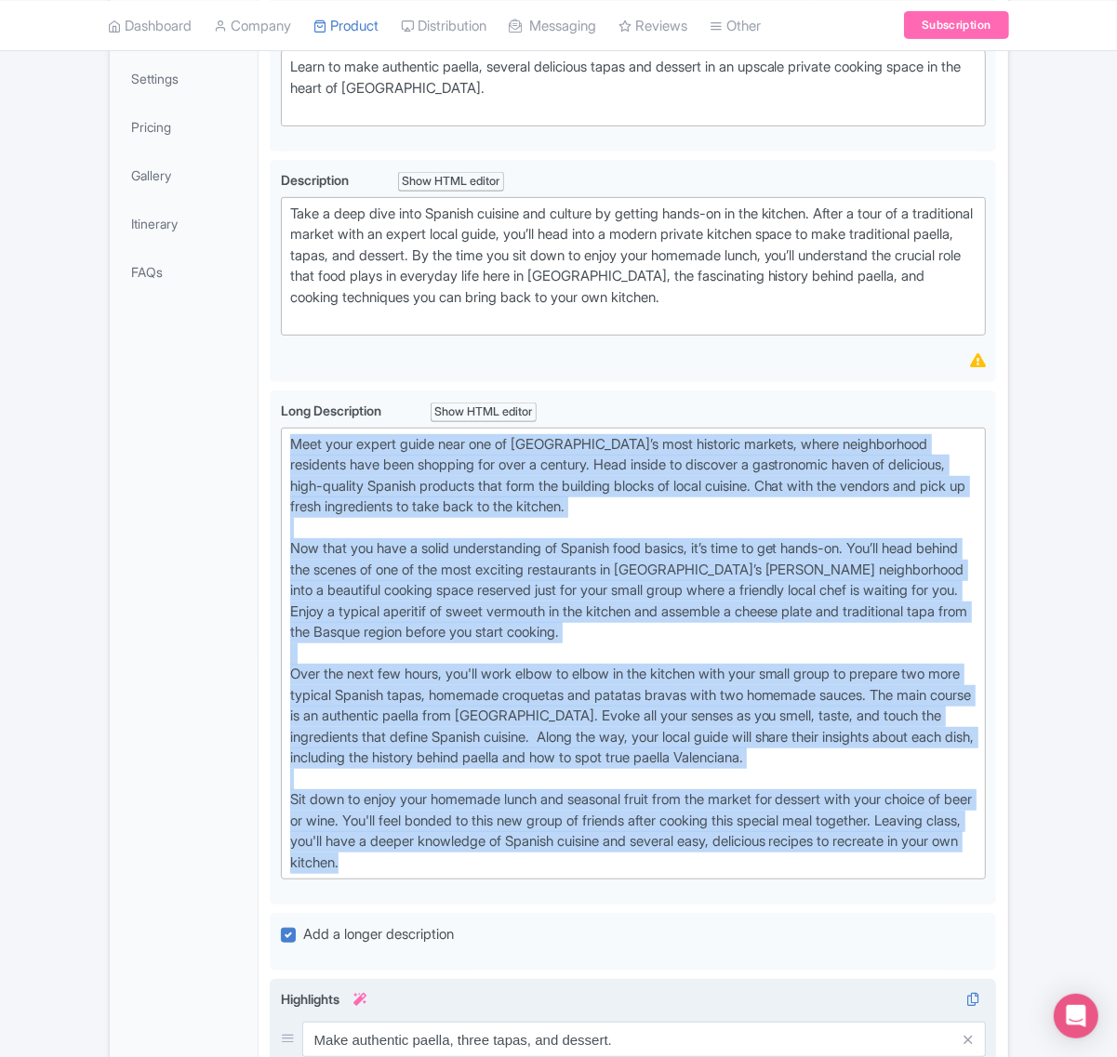
scroll to position [581, 0]
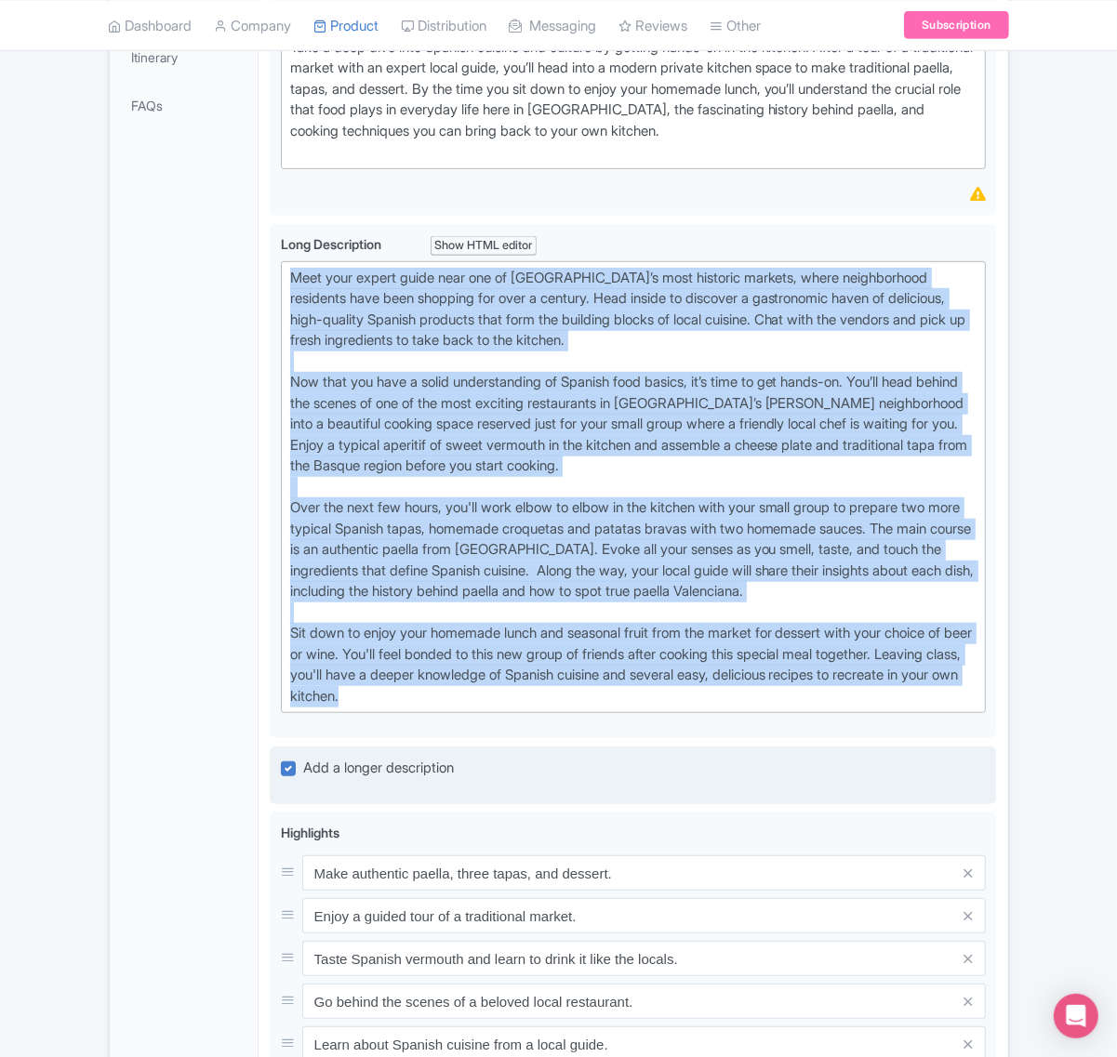
drag, startPoint x: 289, startPoint y: 698, endPoint x: 788, endPoint y: 824, distance: 514.0
click at [788, 824] on div "Paella and Tapas Cooking Class in [GEOGRAPHIC_DATA] with Market Visit Name * i …" at bounding box center [633, 634] width 726 height 1785
copy div "Lore ipsu dolors ametc adip eli se Doeius’t inci utlabore etdolor, magna aliqua…"
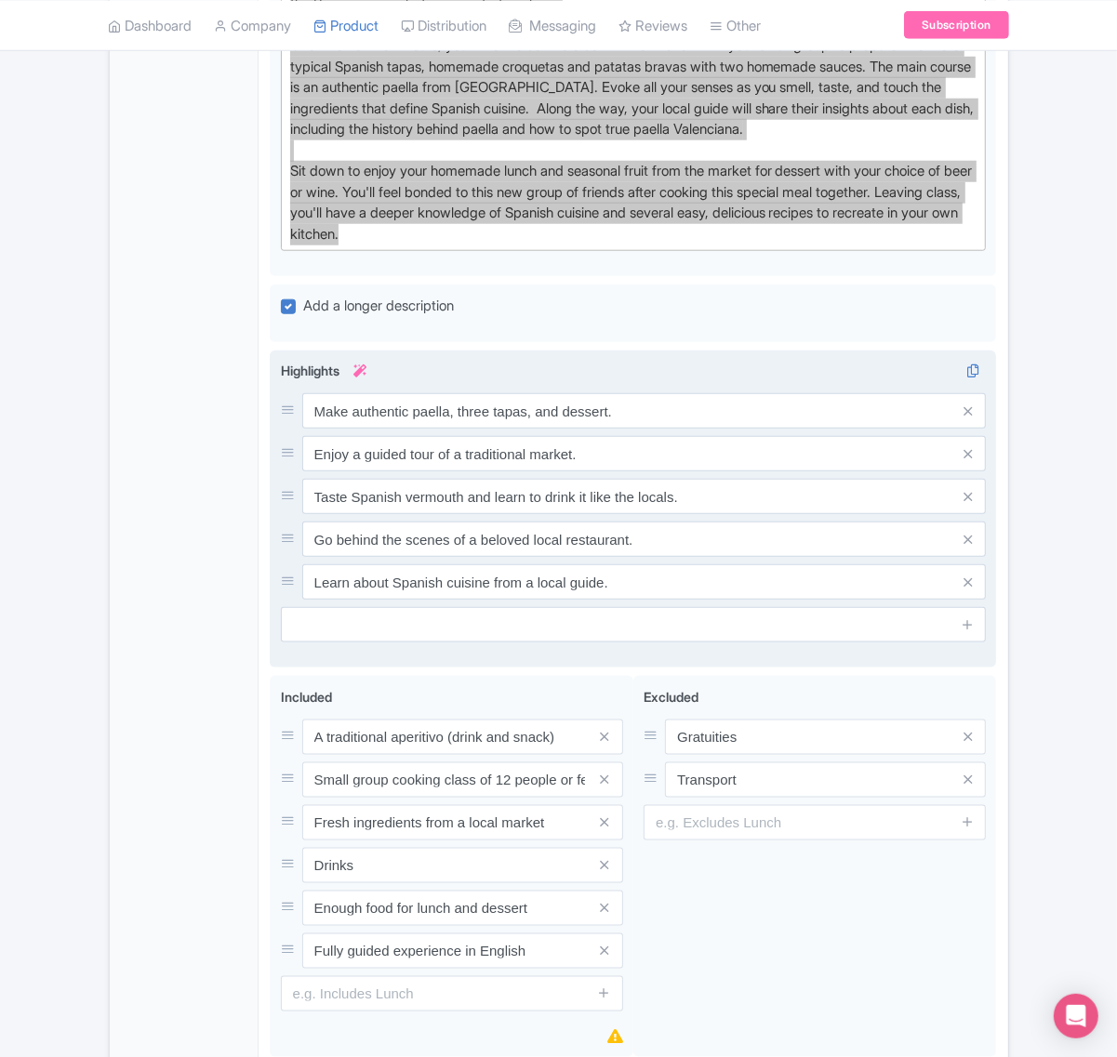
scroll to position [1046, 0]
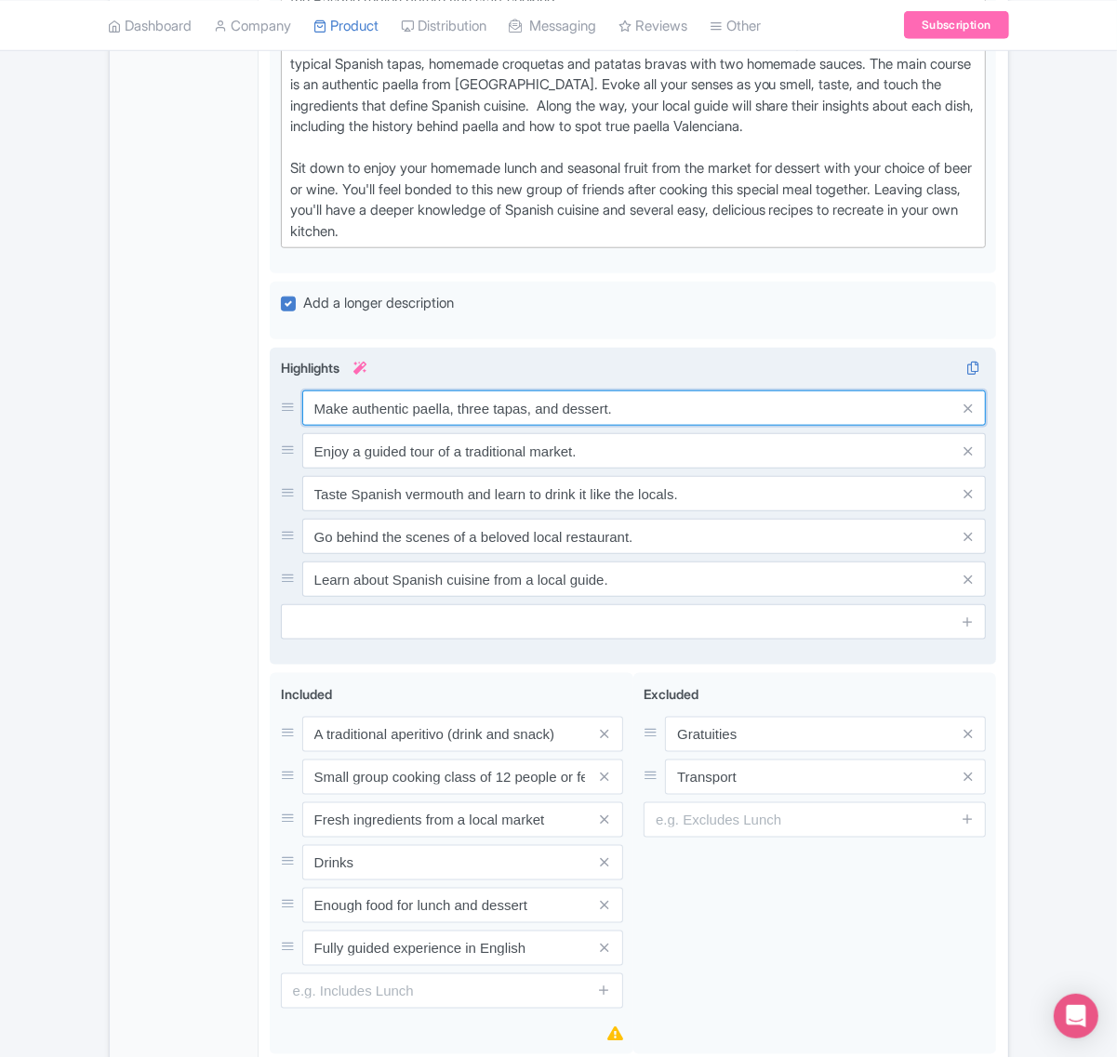
drag, startPoint x: 629, startPoint y: 472, endPoint x: 312, endPoint y: 482, distance: 317.2
click at [312, 426] on input "Make authentic paella, three tapas, and dessert." at bounding box center [644, 408] width 684 height 35
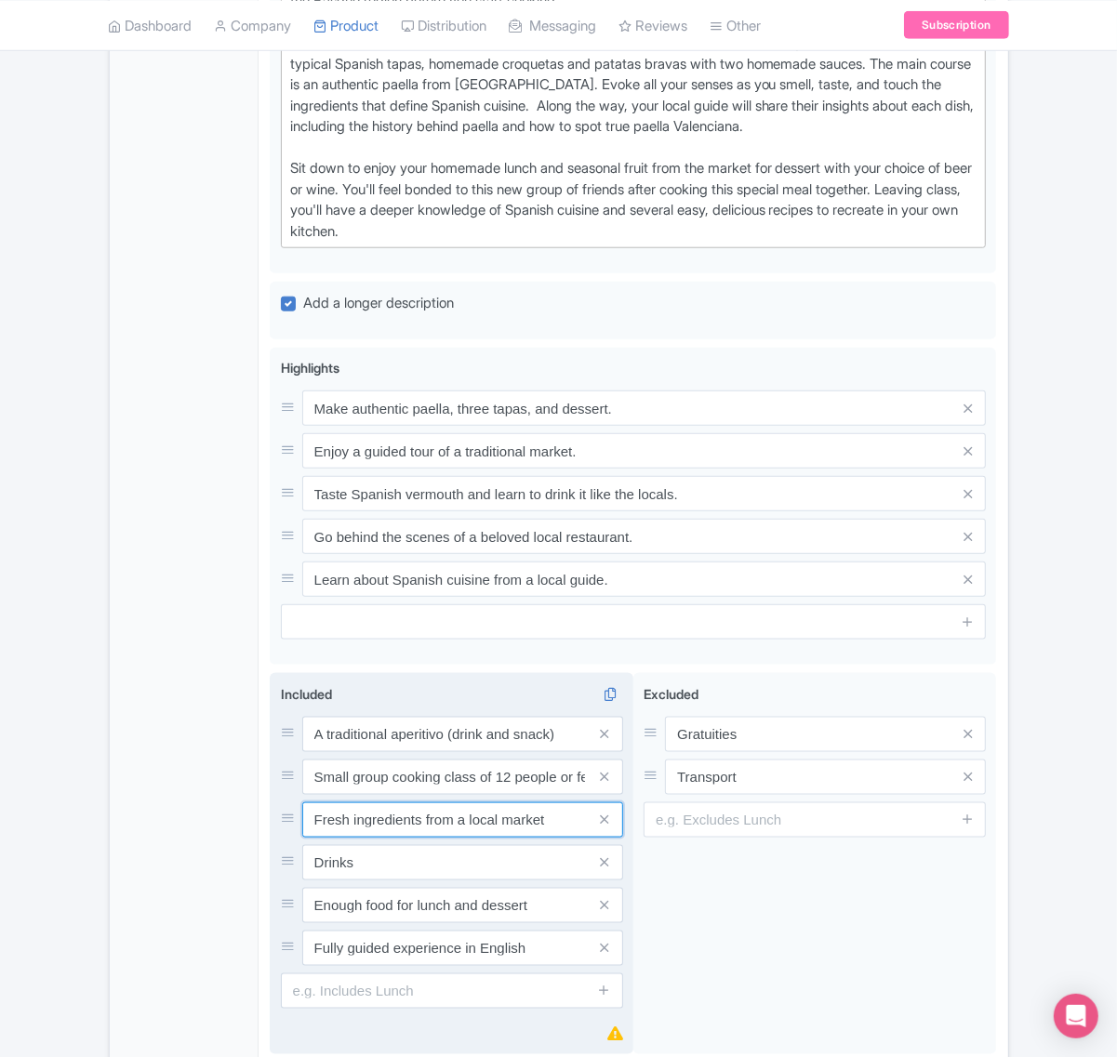
drag, startPoint x: 558, startPoint y: 895, endPoint x: 298, endPoint y: 898, distance: 260.4
click at [298, 838] on div "Fresh ingredients from a local market" at bounding box center [452, 819] width 342 height 35
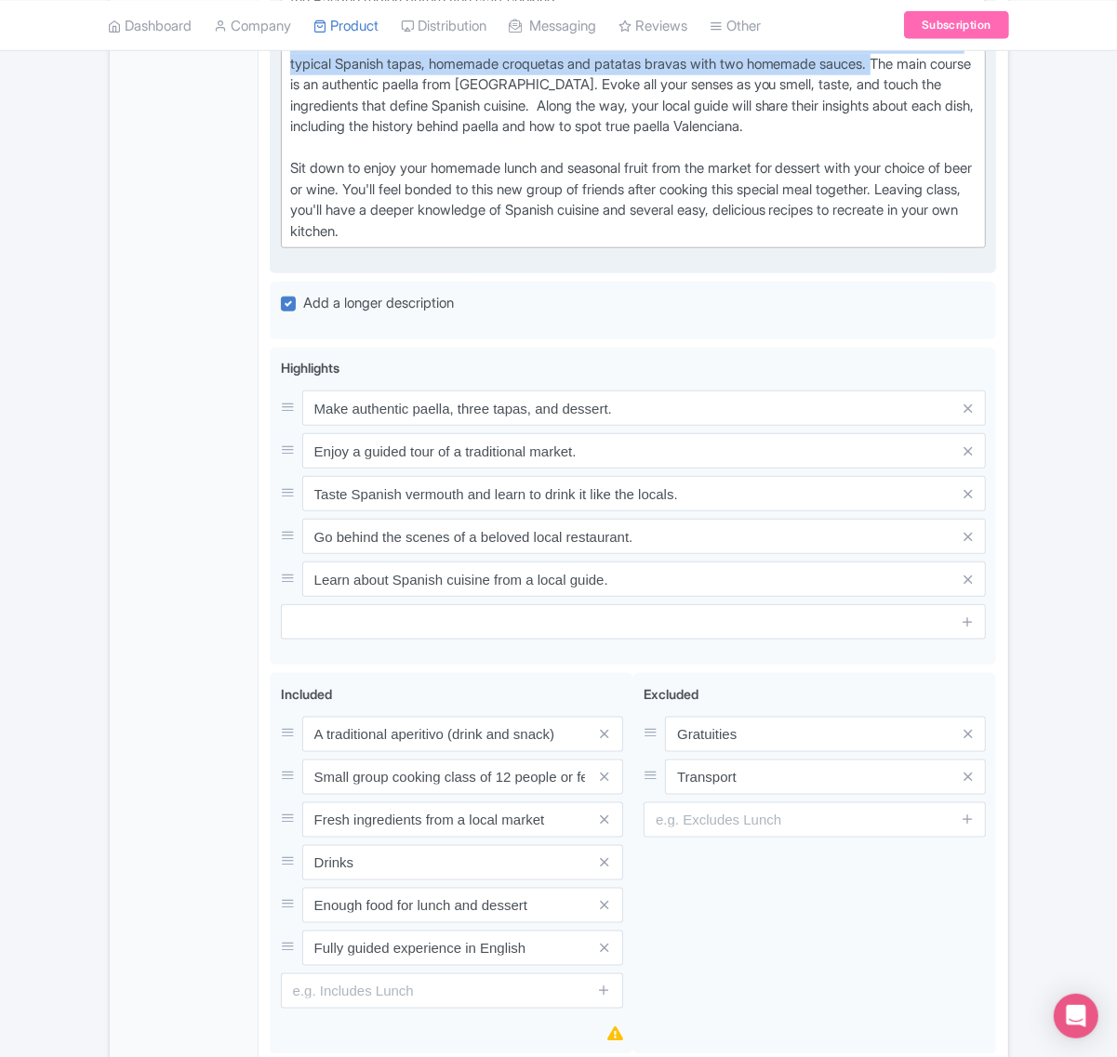
drag, startPoint x: 941, startPoint y: 130, endPoint x: 285, endPoint y: 108, distance: 656.9
click at [285, 108] on trix-editor "Meet your expert guide near one of [GEOGRAPHIC_DATA]’s most historic markets, w…" at bounding box center [634, 22] width 706 height 453
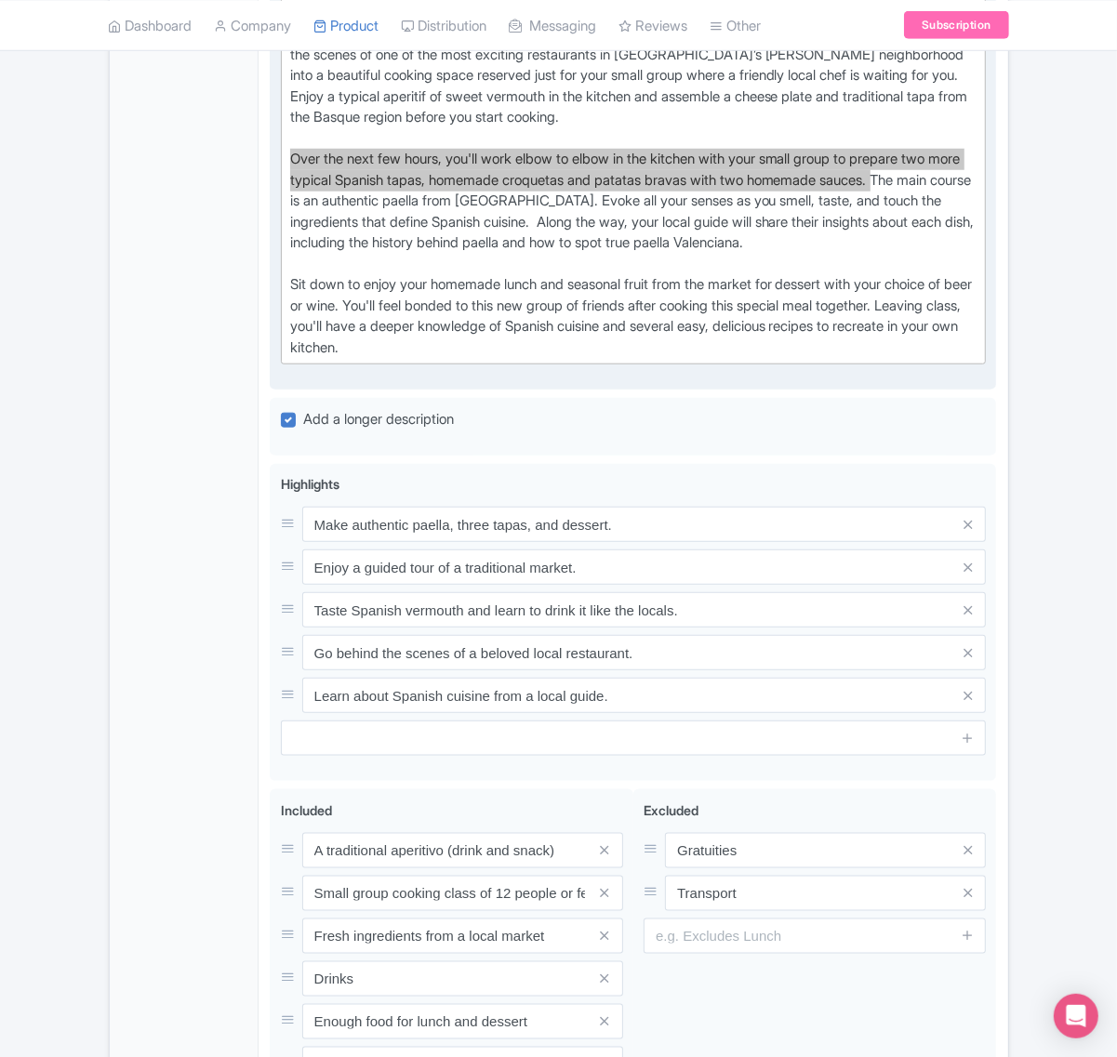
scroll to position [814, 0]
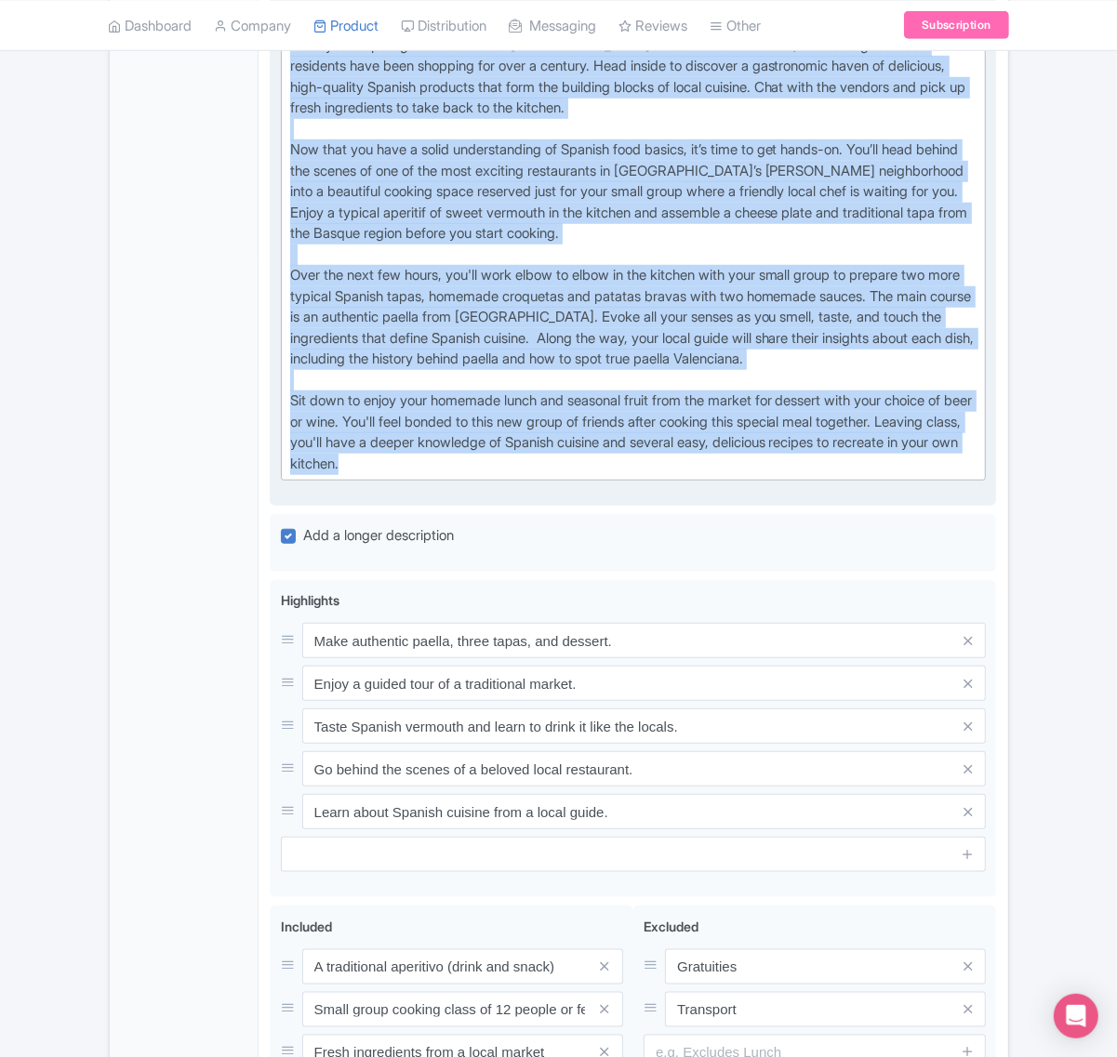
drag, startPoint x: 505, startPoint y: 537, endPoint x: 286, endPoint y: 100, distance: 487.8
click at [286, 100] on trix-editor "Meet your expert guide near one of [GEOGRAPHIC_DATA]’s most historic markets, w…" at bounding box center [634, 255] width 706 height 453
copy div "Lore ipsu dolors ametc adip eli se Doeius’t inci utlabore etdolor, magna aliqua…"
click at [630, 291] on div "Meet your expert guide near one of [GEOGRAPHIC_DATA]’s most historic markets, w…" at bounding box center [633, 255] width 687 height 440
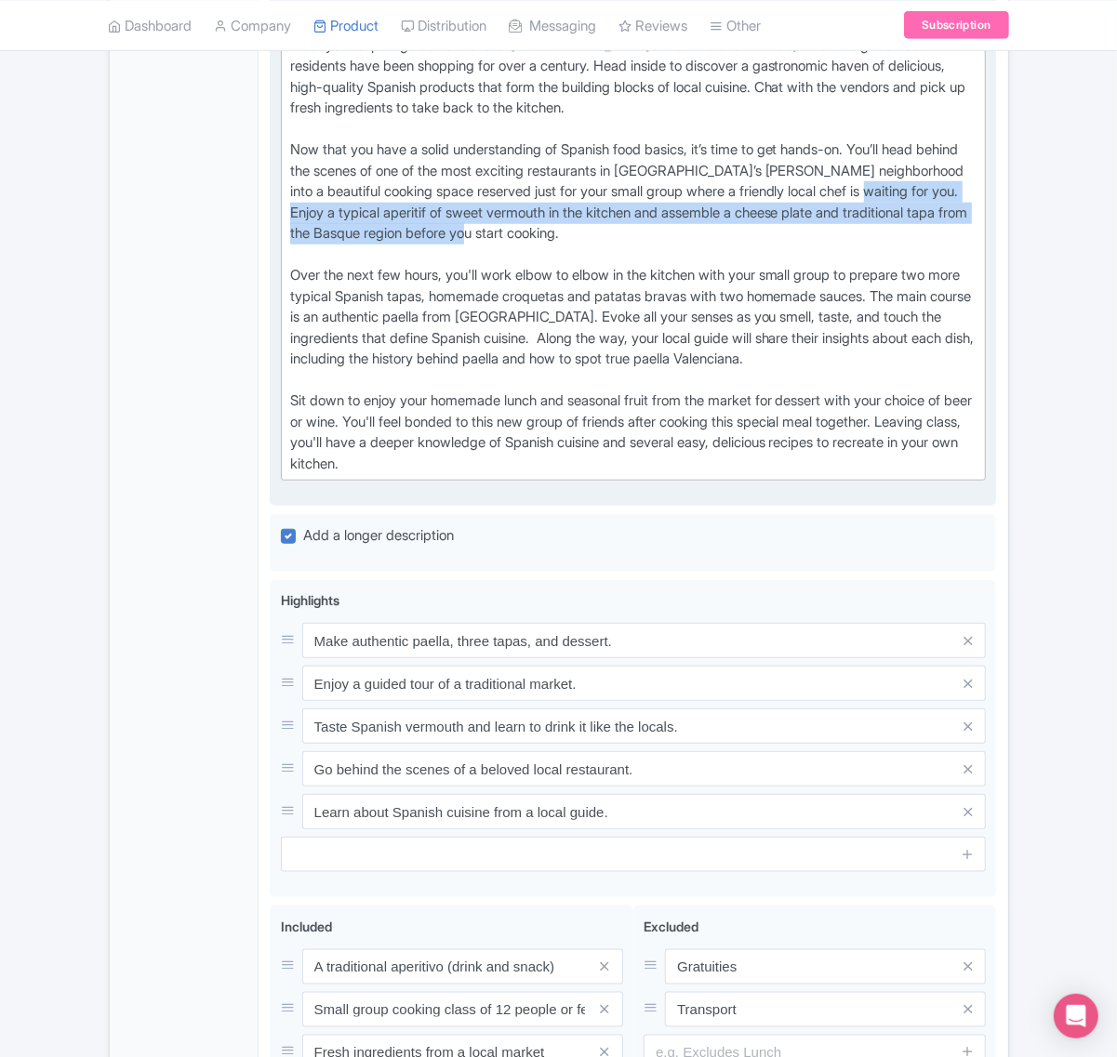
drag, startPoint x: 288, startPoint y: 280, endPoint x: 648, endPoint y: 303, distance: 360.6
click at [648, 303] on trix-editor "Meet your expert guide near one of [GEOGRAPHIC_DATA]’s most historic markets, w…" at bounding box center [634, 255] width 706 height 453
copy div "Enjoy a typical aperitif of sweet vermouth in the kitchen and assemble a cheese…"
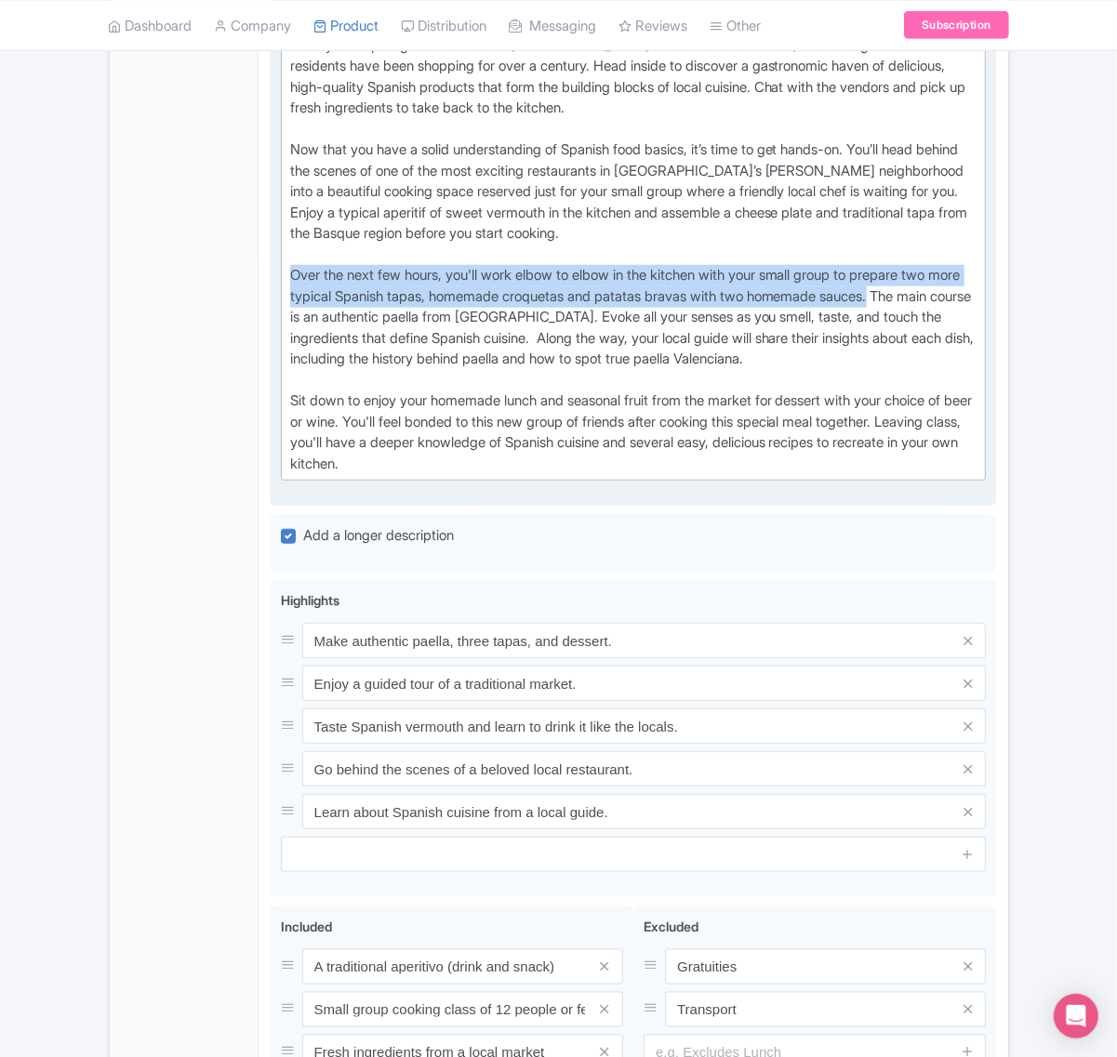
drag, startPoint x: 940, startPoint y: 367, endPoint x: 284, endPoint y: 342, distance: 657.0
click at [284, 342] on trix-editor "Meet your expert guide near one of [GEOGRAPHIC_DATA]’s most historic markets, w…" at bounding box center [634, 255] width 706 height 453
copy div "Over the next few hours, you'll work elbow to elbow in the kitchen with your sm…"
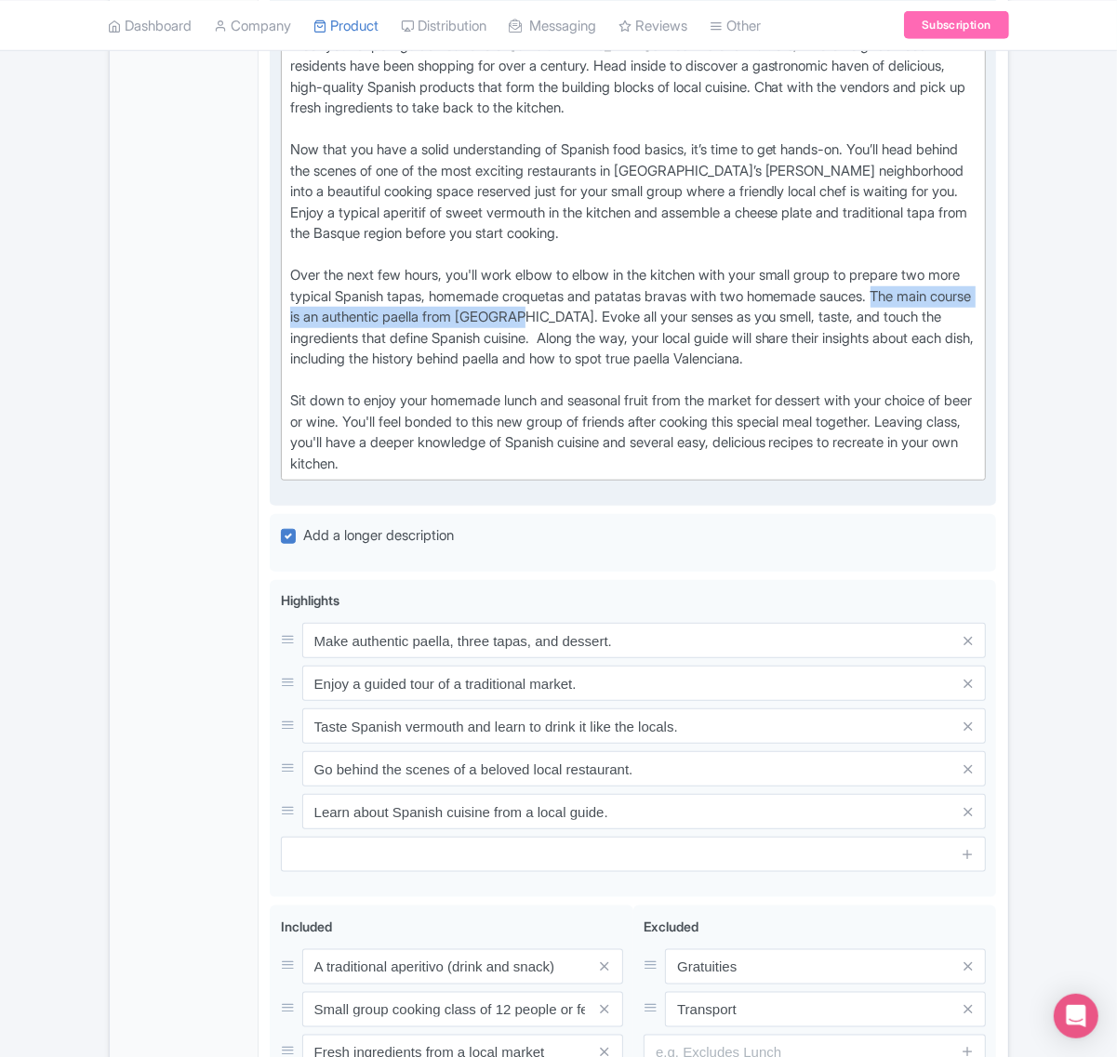
drag, startPoint x: 607, startPoint y: 389, endPoint x: 944, endPoint y: 367, distance: 337.3
click at [944, 367] on div "Meet your expert guide near one of [GEOGRAPHIC_DATA]’s most historic markets, w…" at bounding box center [633, 255] width 687 height 440
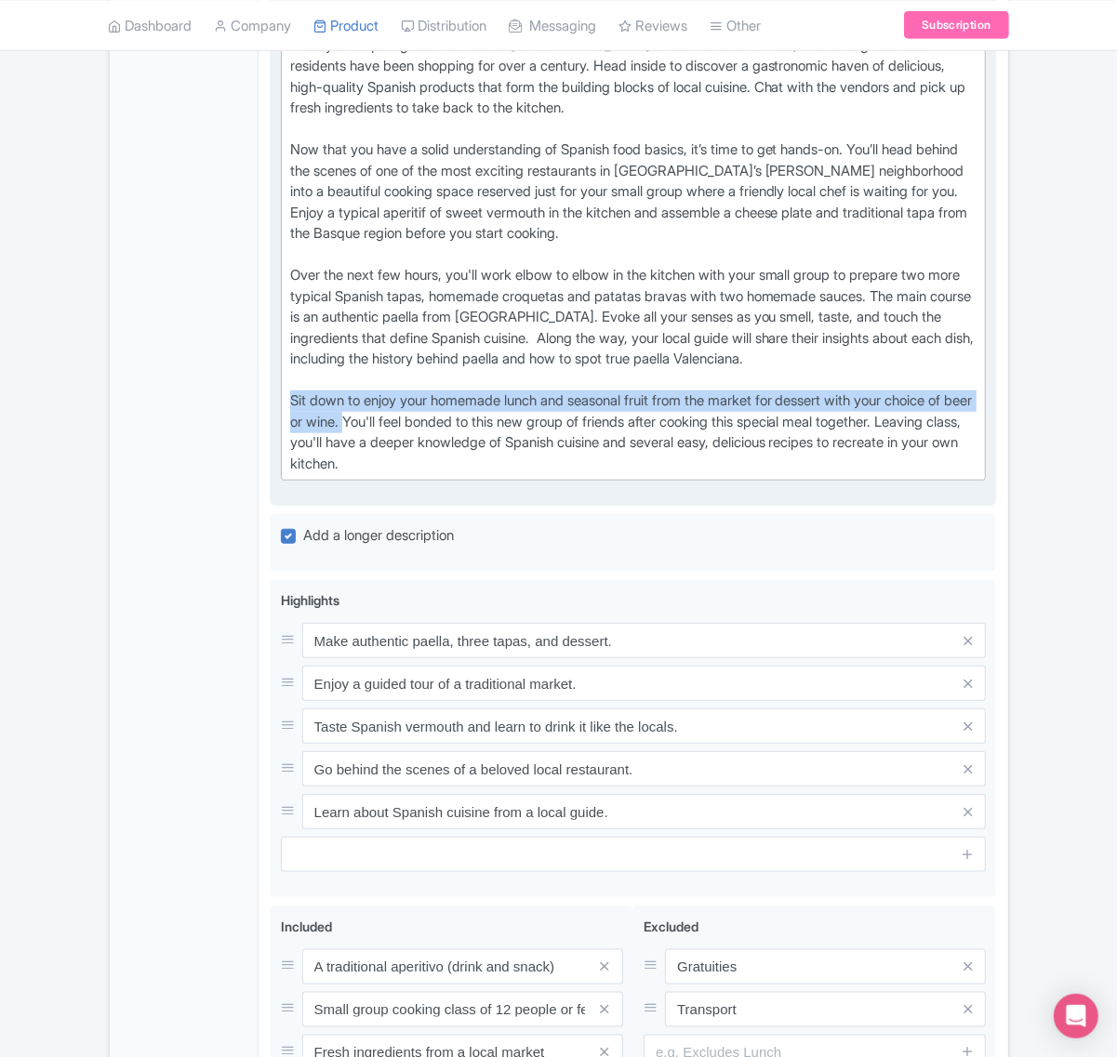
drag, startPoint x: 396, startPoint y: 490, endPoint x: 285, endPoint y: 465, distance: 114.4
click at [285, 465] on trix-editor "Meet your expert guide near one of [GEOGRAPHIC_DATA]’s most historic markets, w…" at bounding box center [634, 255] width 706 height 453
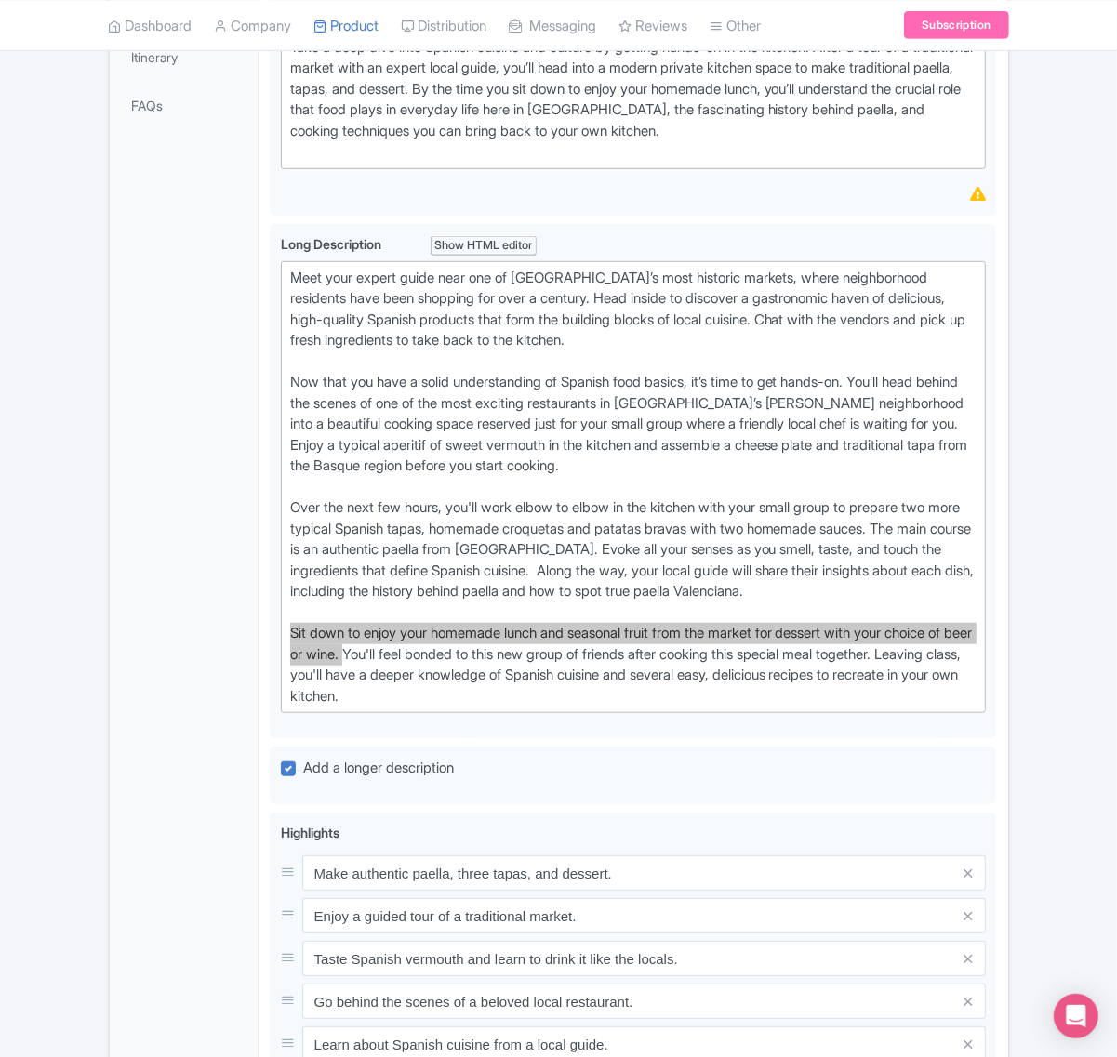
scroll to position [465, 0]
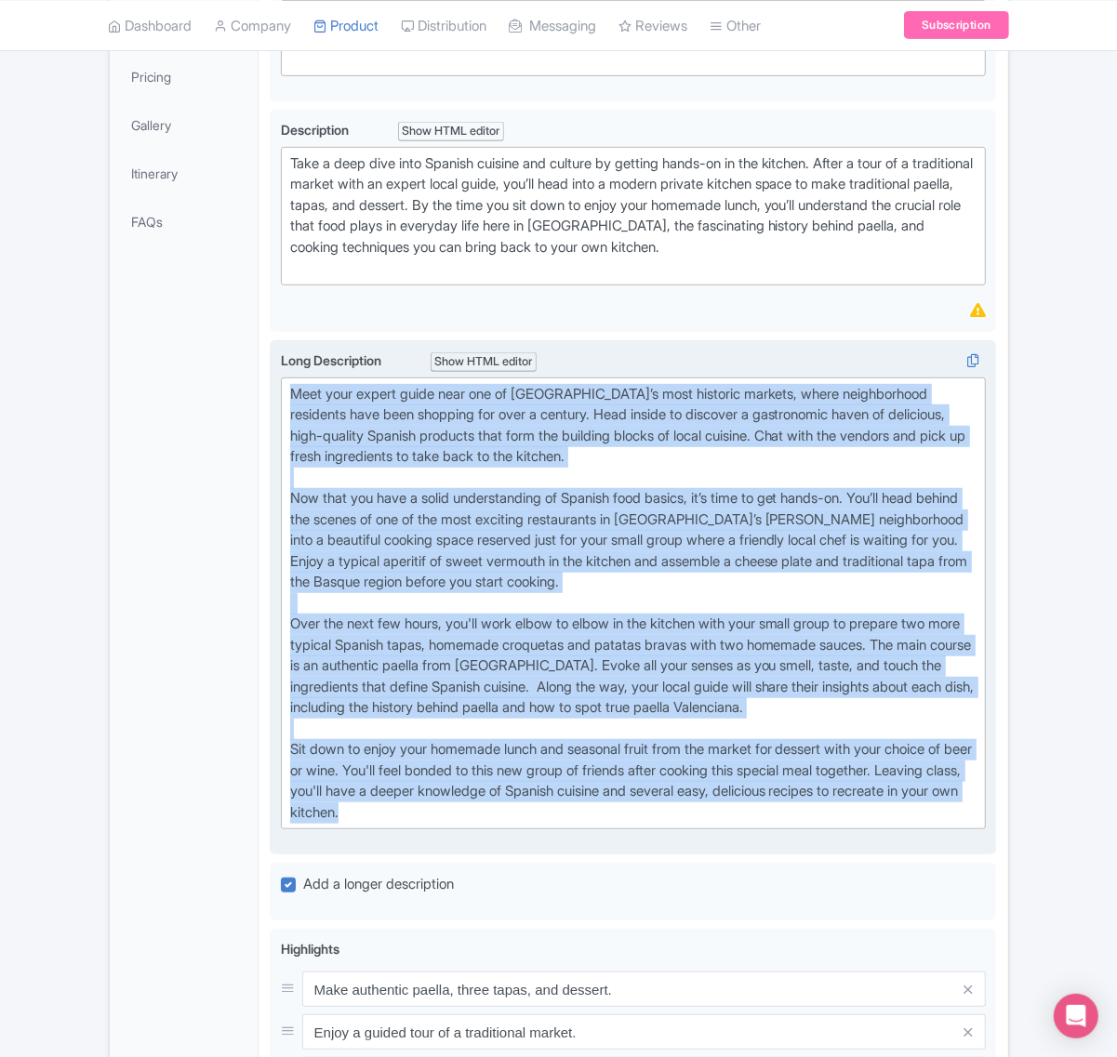
drag, startPoint x: 285, startPoint y: 458, endPoint x: 933, endPoint y: 877, distance: 770.7
click at [933, 830] on trix-editor "Meet your expert guide near one of [GEOGRAPHIC_DATA]’s most historic markets, w…" at bounding box center [634, 604] width 706 height 453
